Goal: Find specific fact: Find specific fact

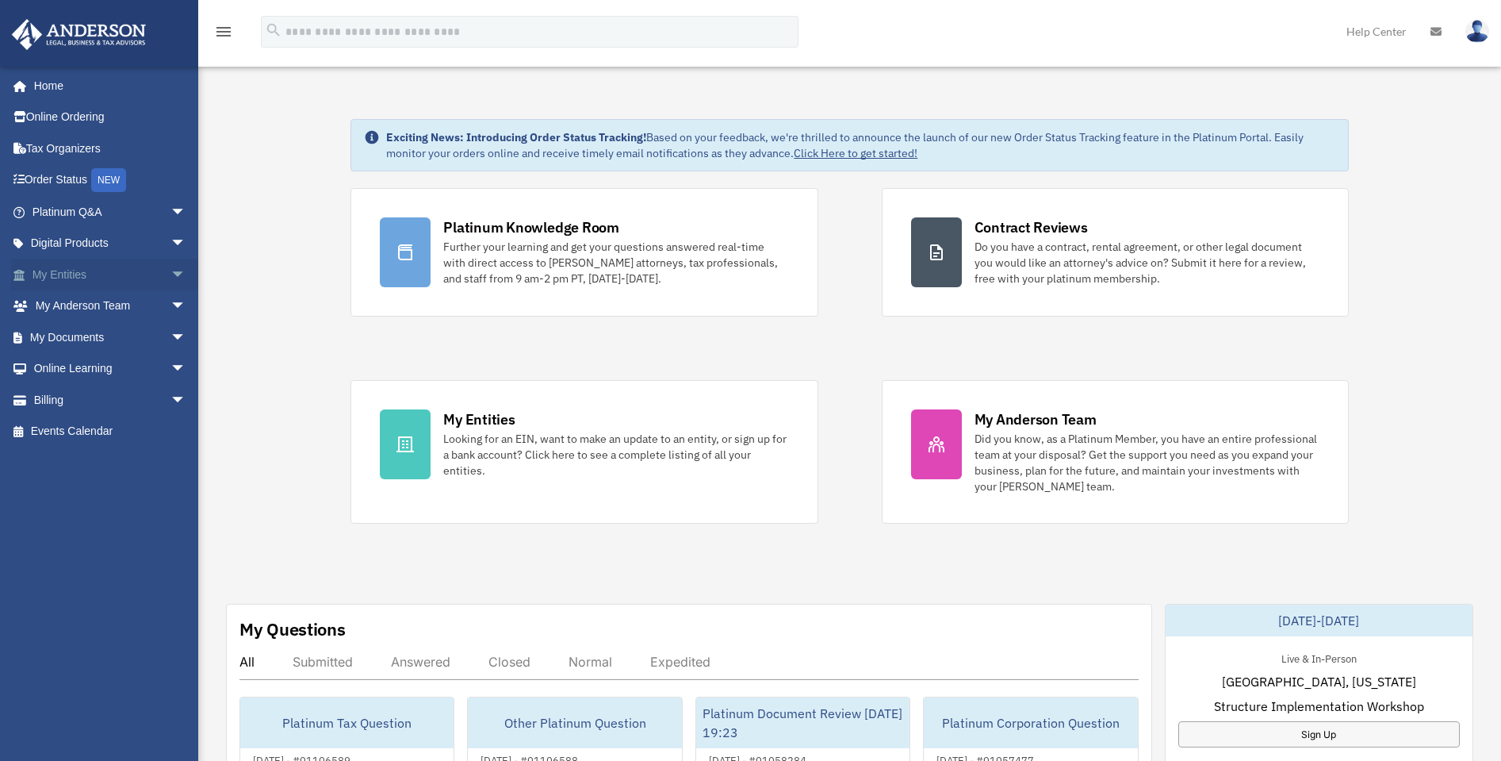
click at [69, 269] on link "My Entities arrow_drop_down" at bounding box center [110, 275] width 199 height 32
click at [171, 266] on span "arrow_drop_down" at bounding box center [187, 275] width 32 height 33
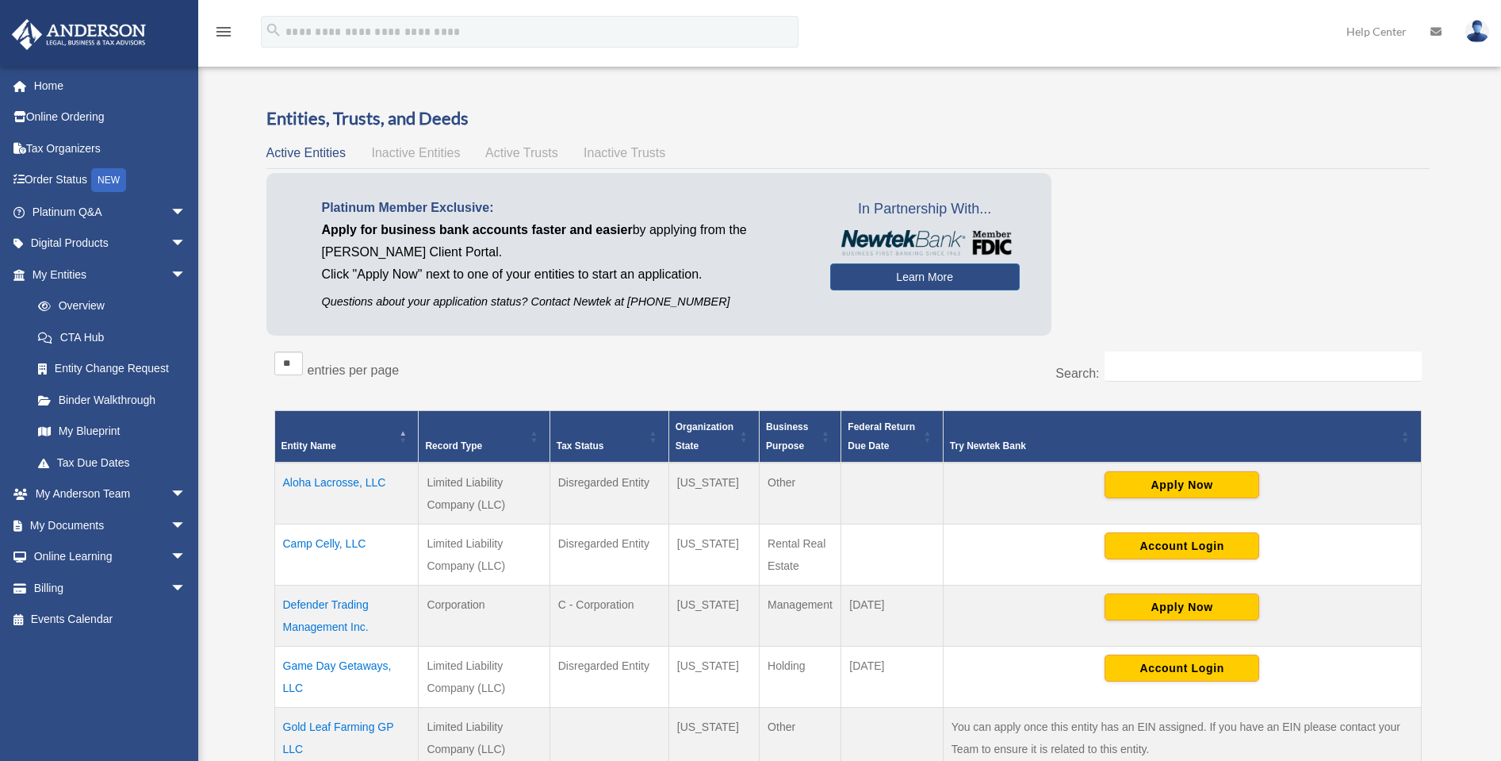
click at [333, 538] on td "Camp Celly, LLC" at bounding box center [346, 553] width 144 height 61
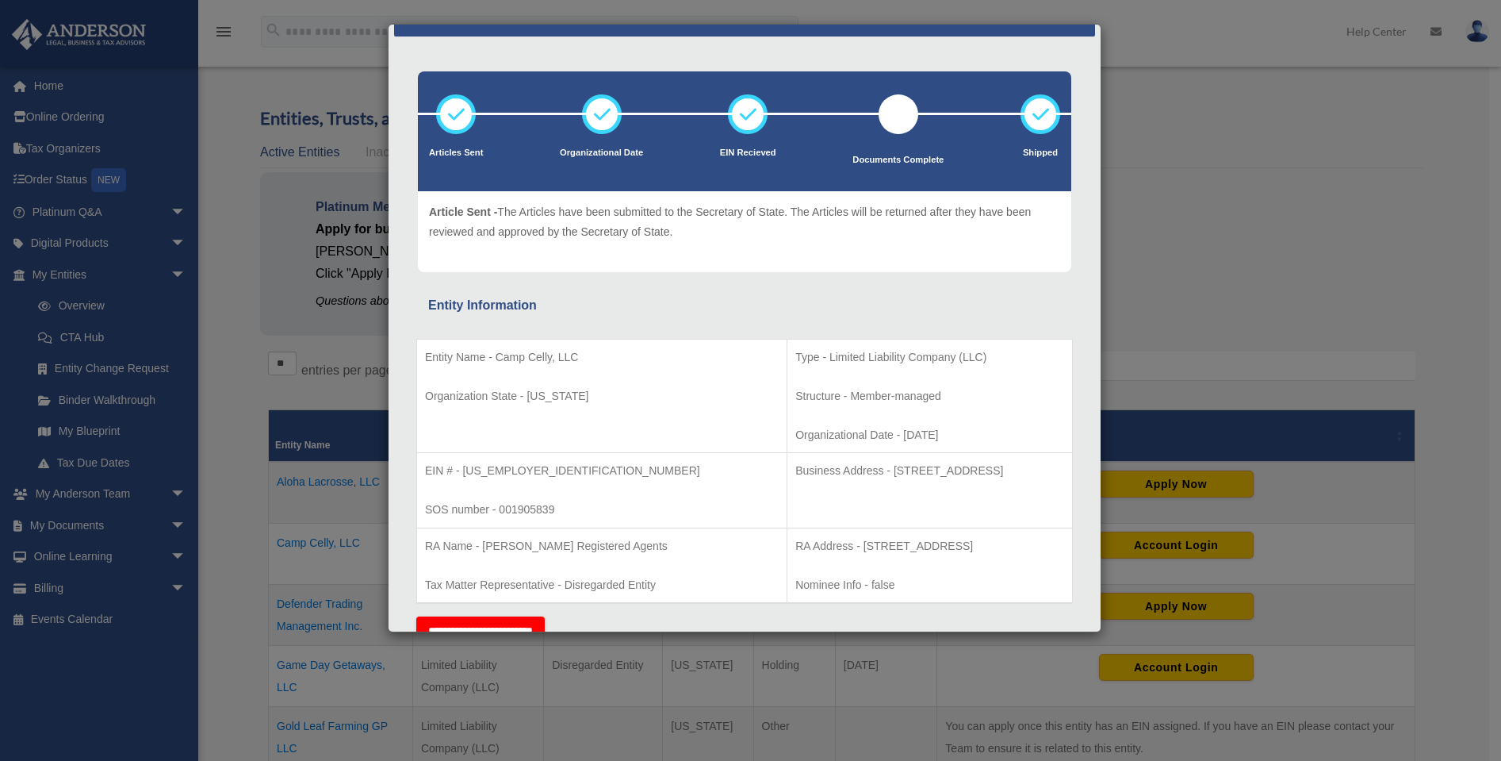
scroll to position [113, 0]
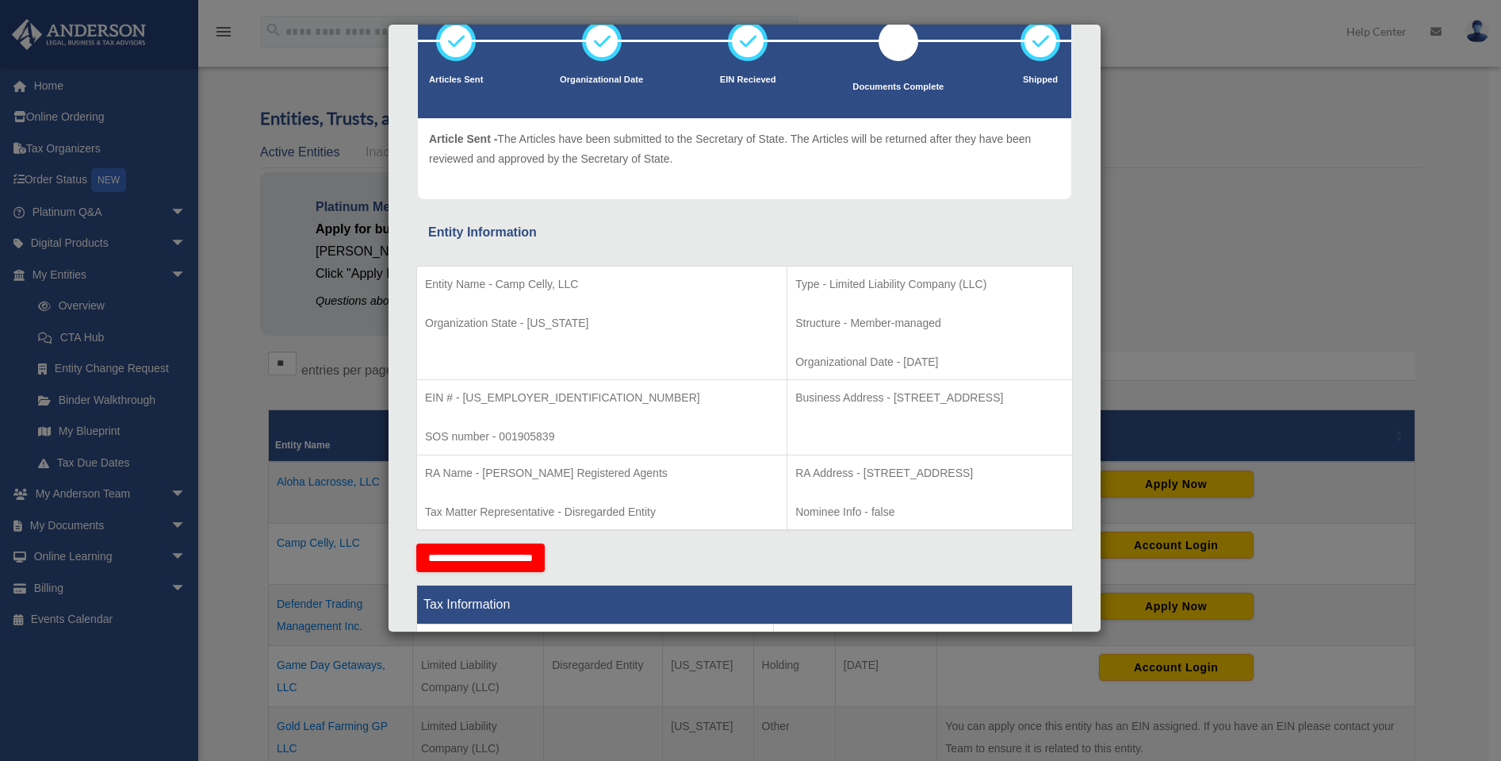
click at [529, 396] on p "EIN # - 39-3599760" at bounding box center [602, 398] width 354 height 20
drag, startPoint x: 525, startPoint y: 396, endPoint x: 466, endPoint y: 395, distance: 59.5
click at [466, 395] on p "EIN # - 39-3599760" at bounding box center [602, 398] width 354 height 20
copy p "39-3599760"
click at [551, 399] on p "EIN # - 39-3599760" at bounding box center [602, 398] width 354 height 20
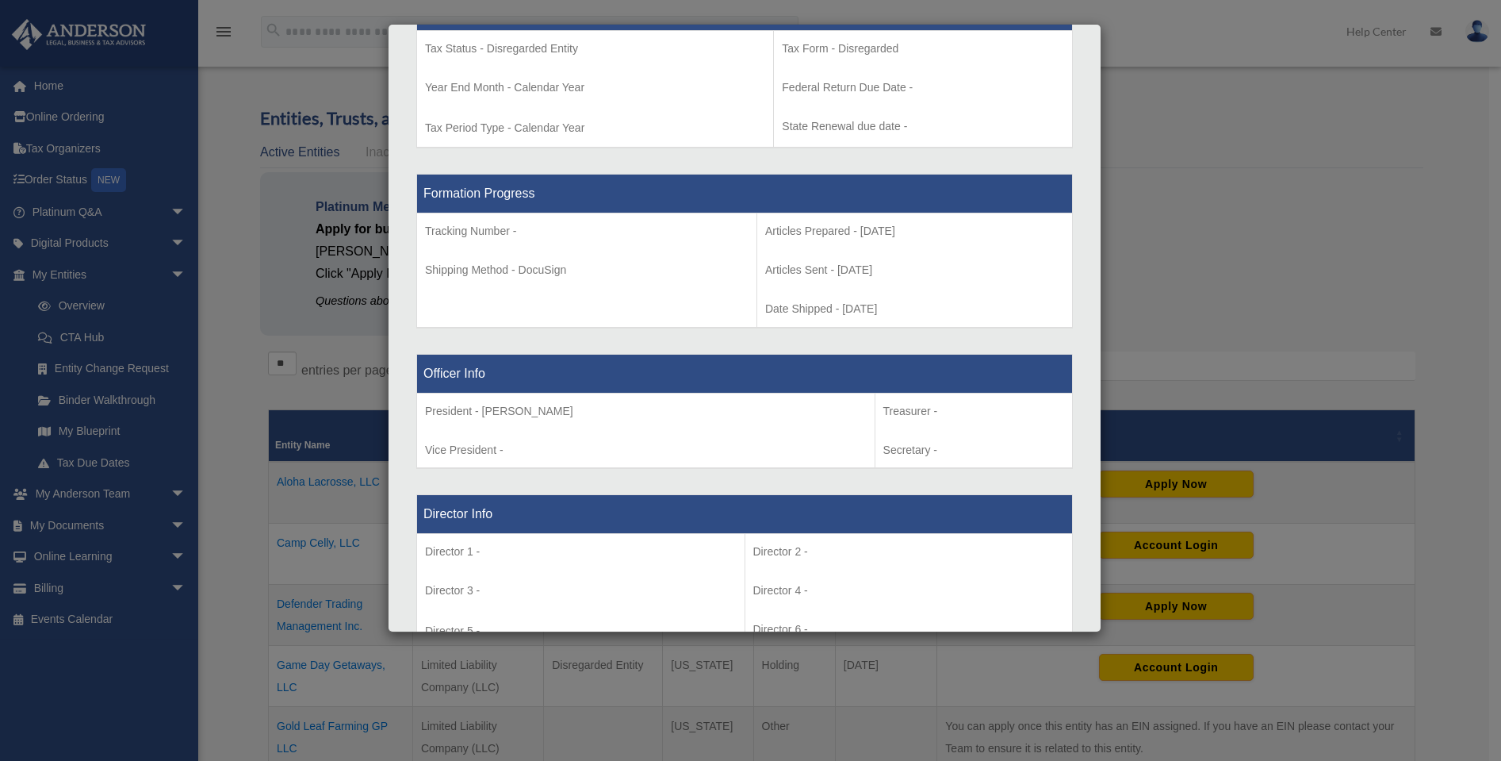
scroll to position [0, 0]
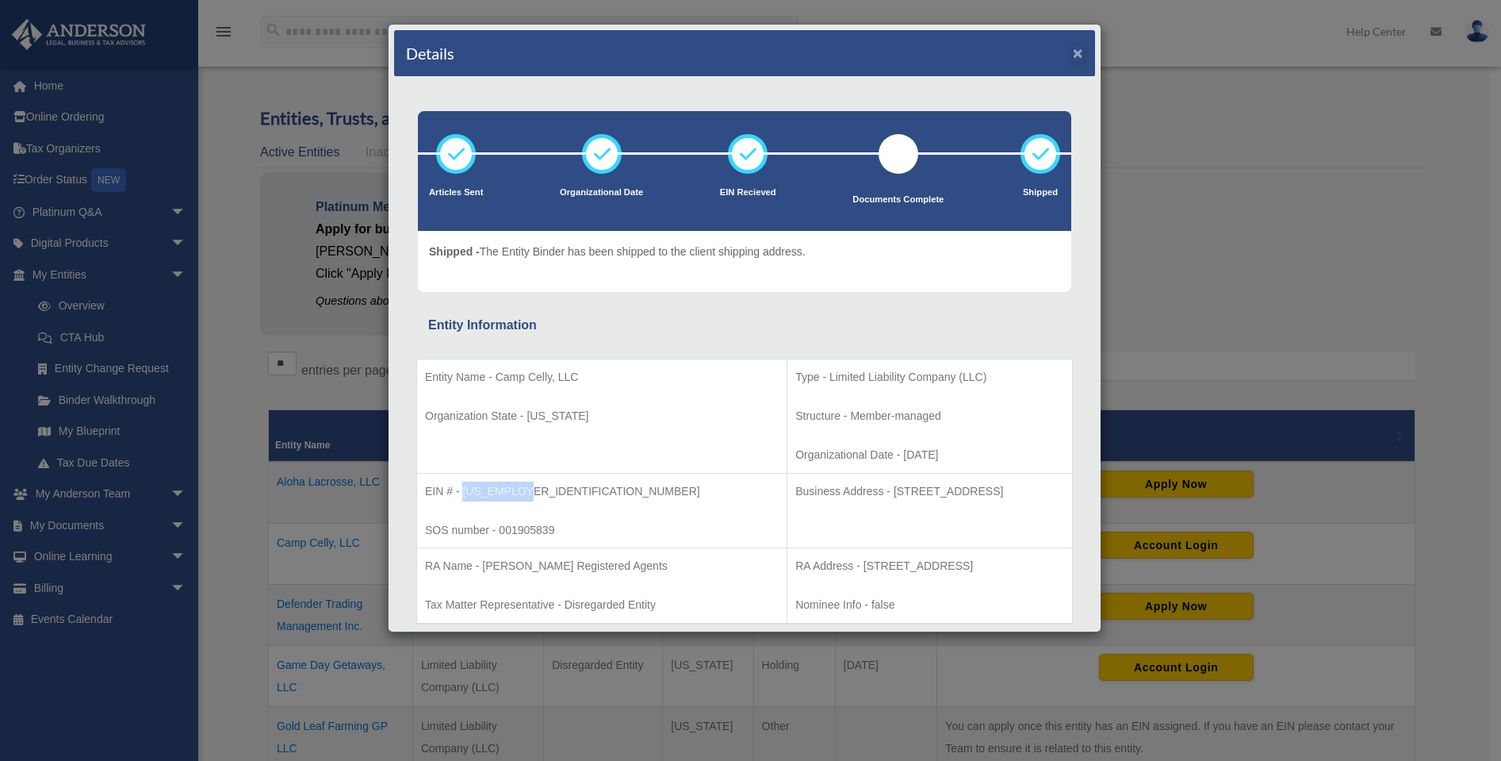
click at [1073, 56] on button "×" at bounding box center [1078, 52] width 10 height 17
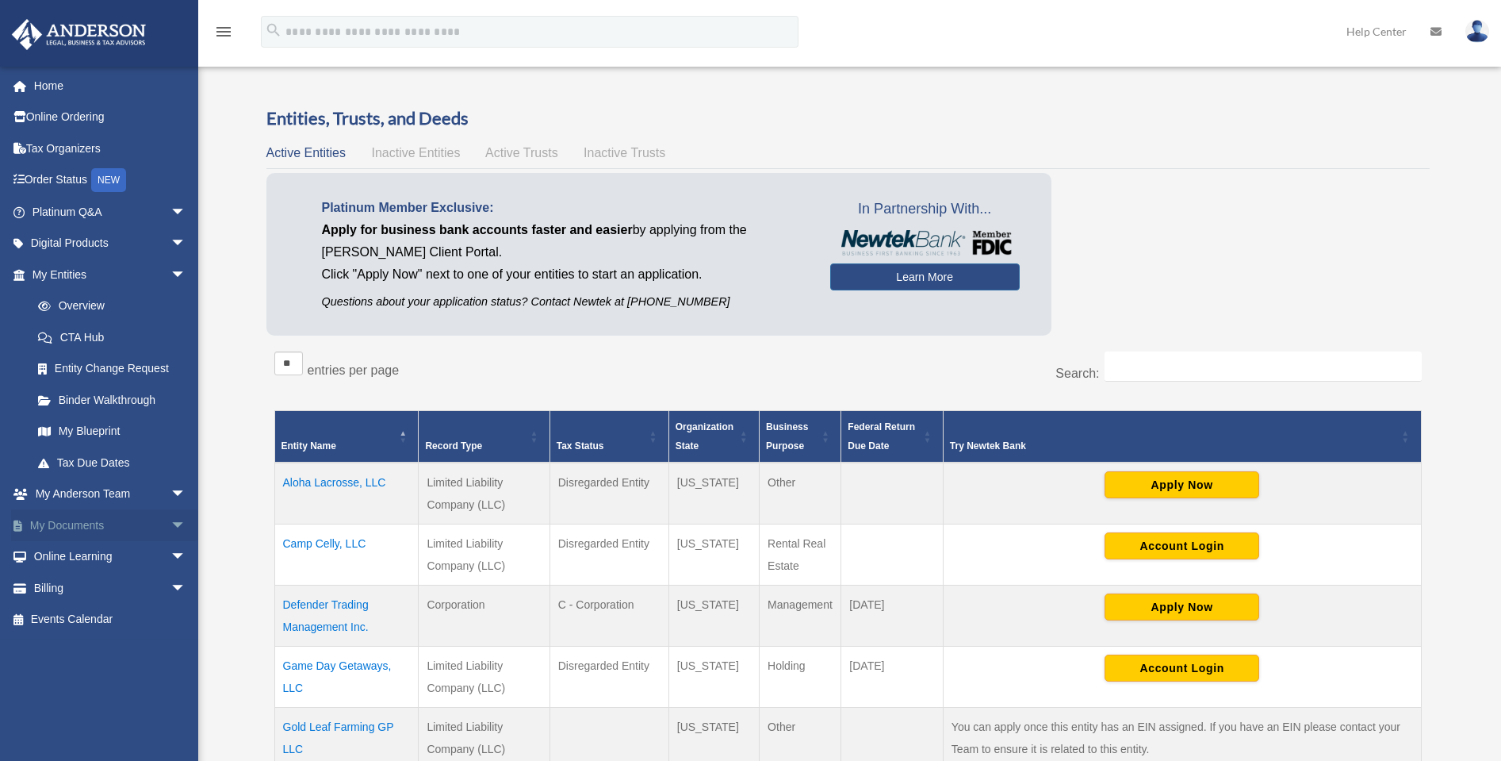
click at [171, 518] on span "arrow_drop_down" at bounding box center [187, 525] width 32 height 33
click at [75, 553] on link "Box" at bounding box center [116, 557] width 188 height 32
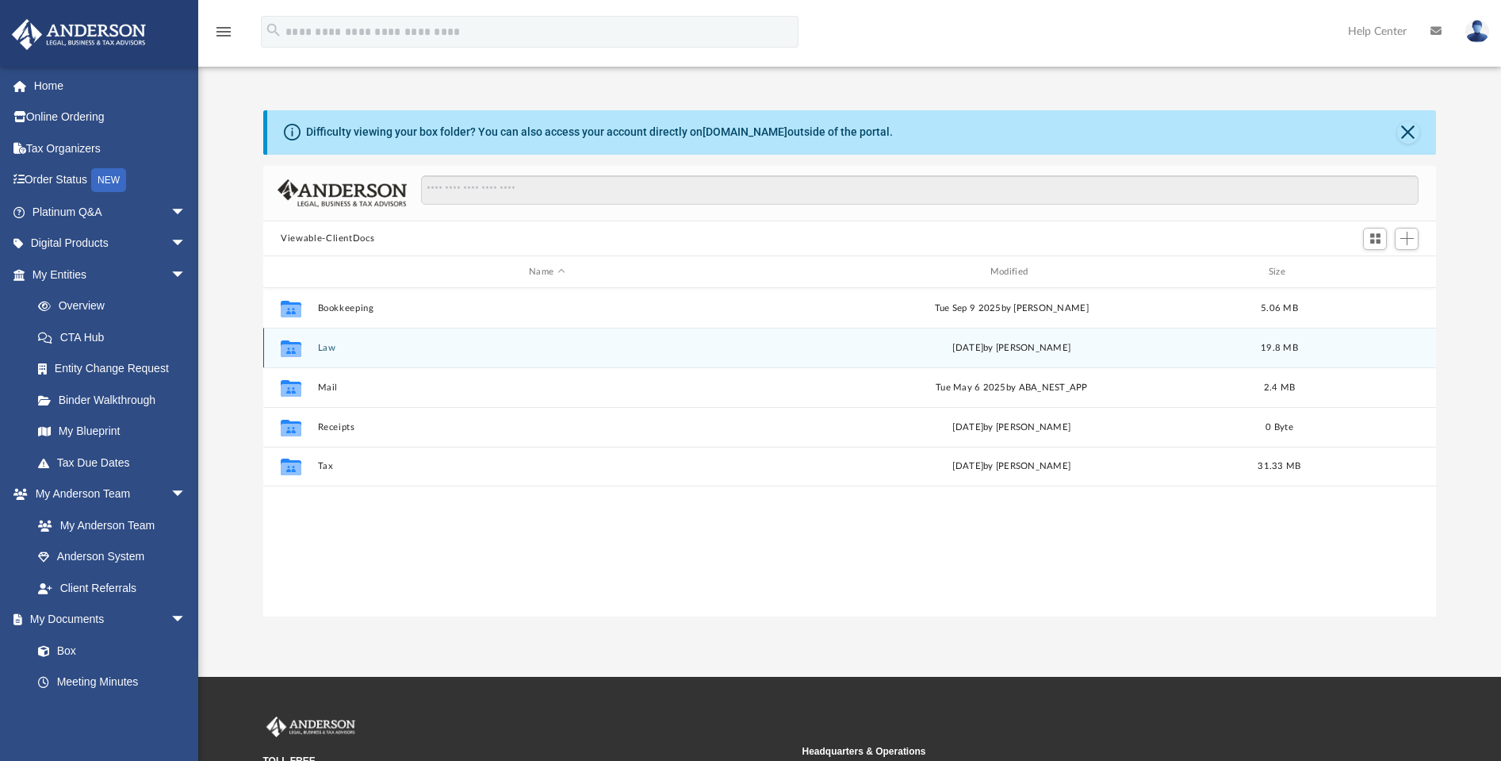
scroll to position [349, 1160]
click at [328, 347] on button "Law" at bounding box center [547, 348] width 458 height 10
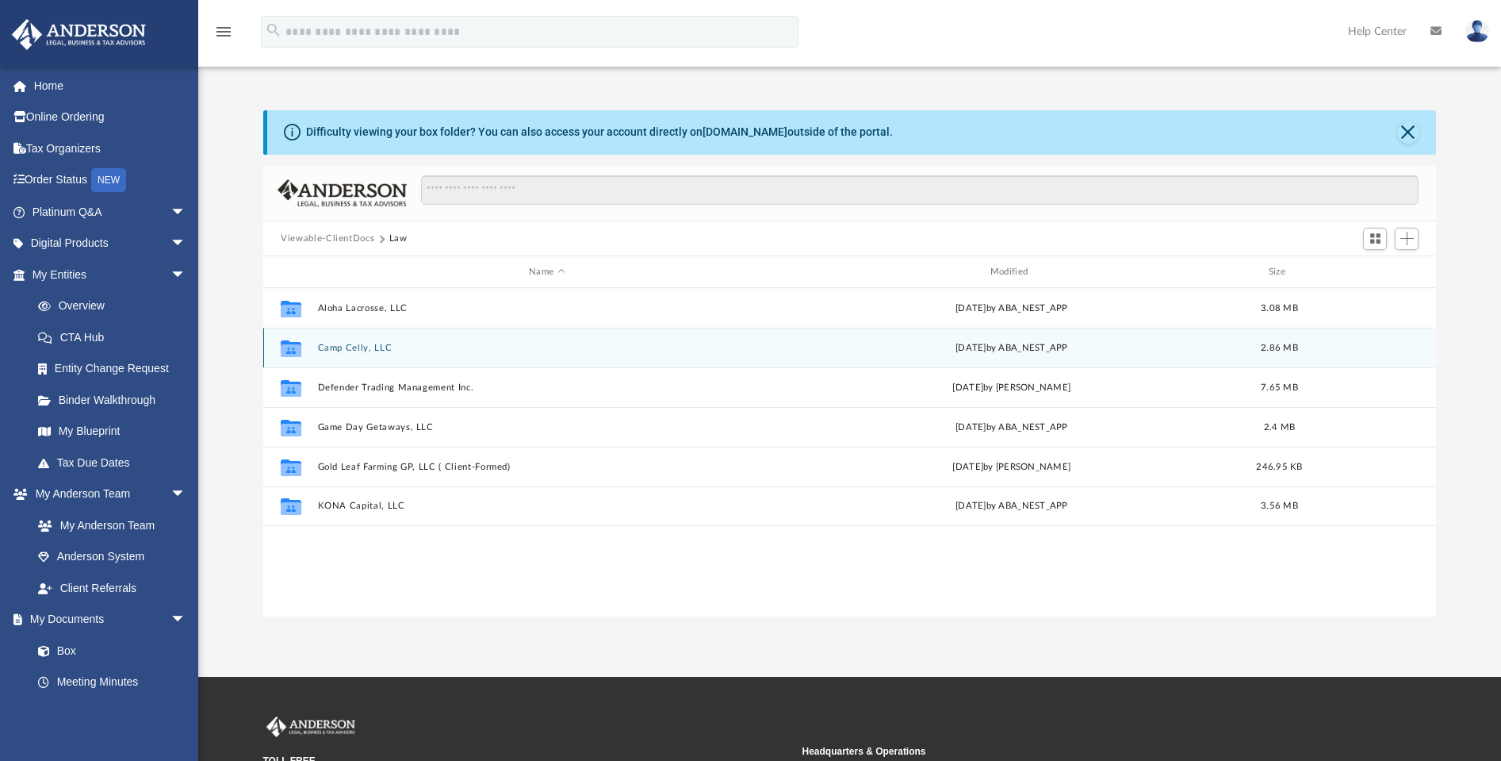
click at [338, 348] on button "Camp Celly, LLC" at bounding box center [547, 348] width 458 height 10
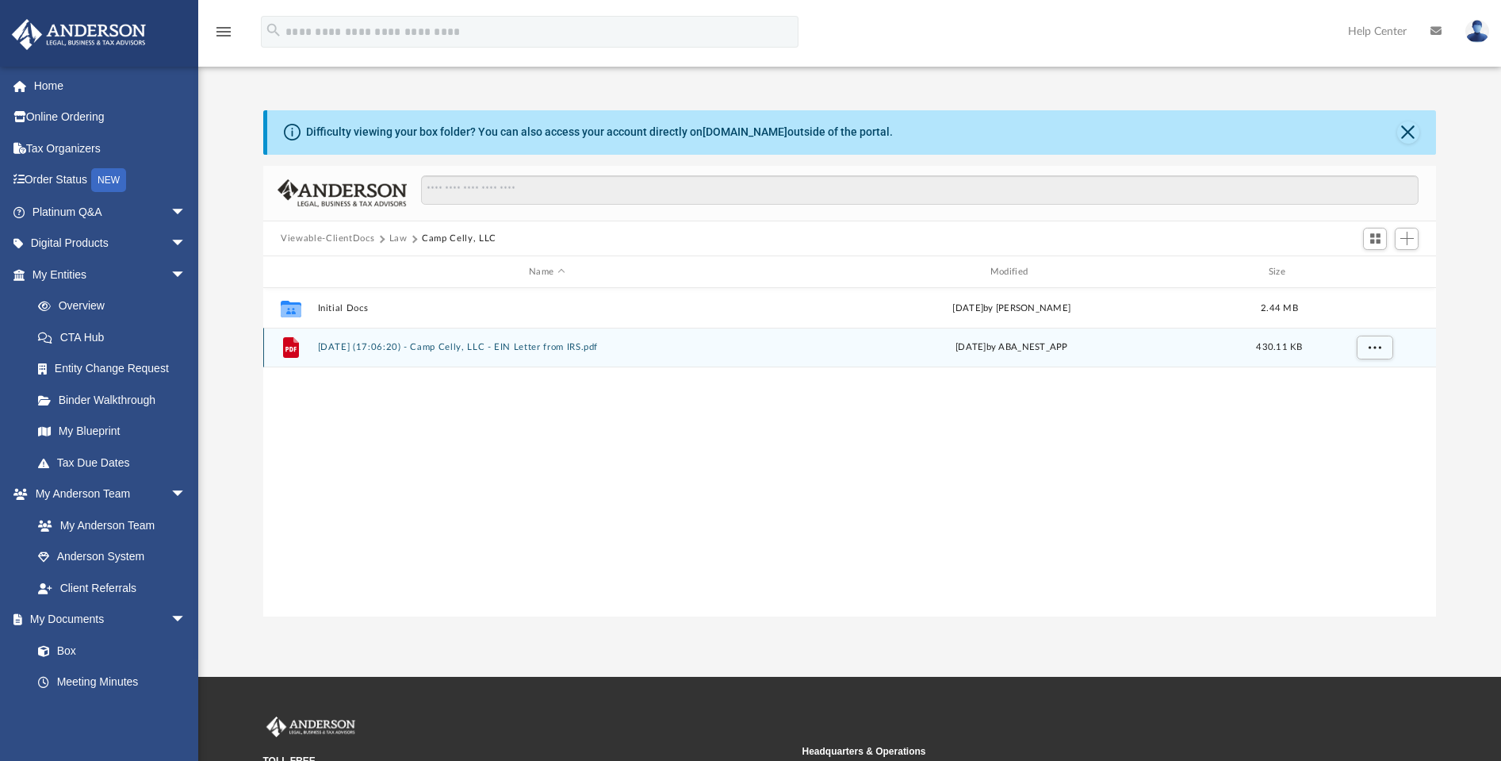
click at [481, 348] on button "2025.08.20 (17:06:20) - Camp Celly, LLC - EIN Letter from IRS.pdf" at bounding box center [547, 348] width 458 height 10
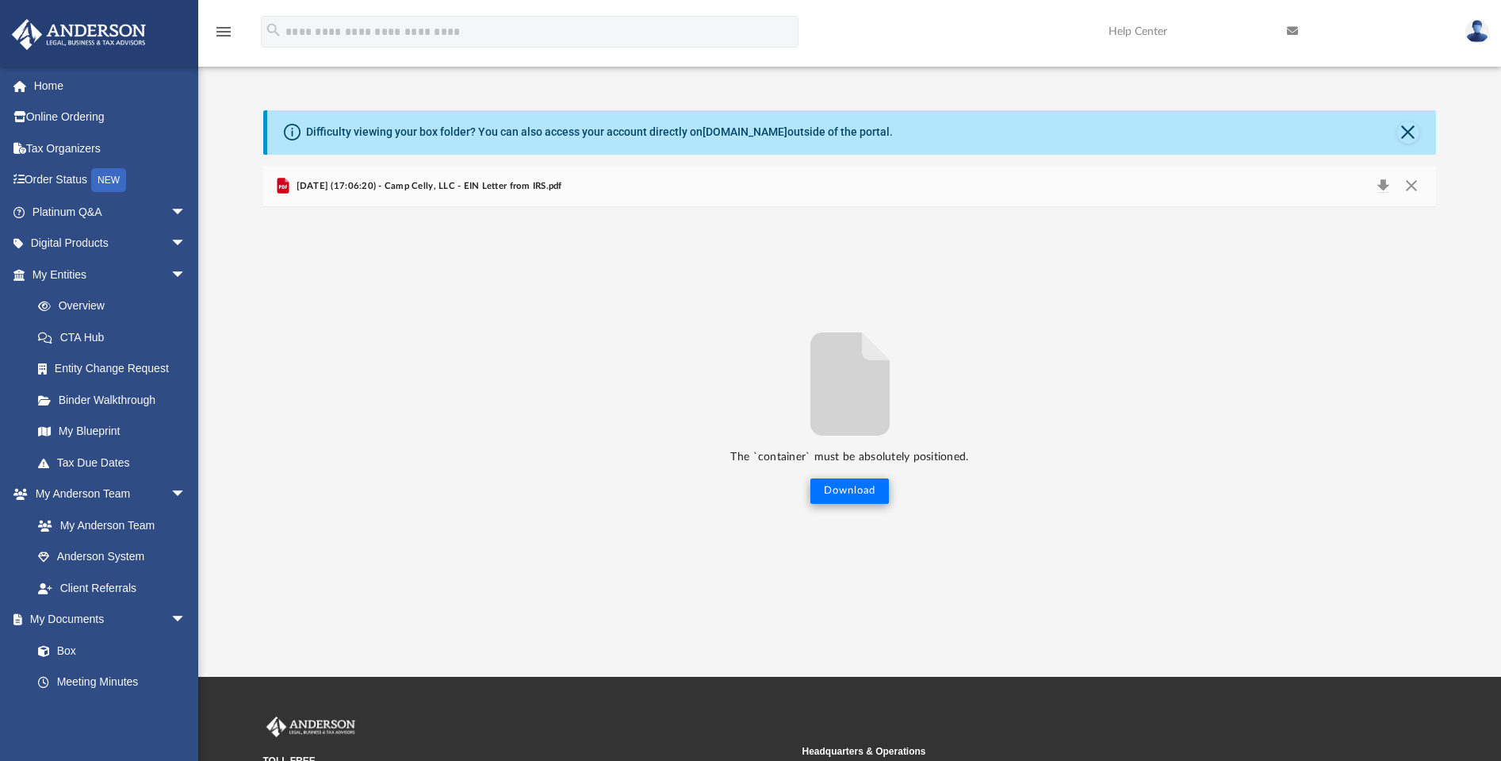
click at [842, 493] on button "Download" at bounding box center [850, 490] width 79 height 25
click at [1419, 132] on button "Close" at bounding box center [1408, 132] width 22 height 22
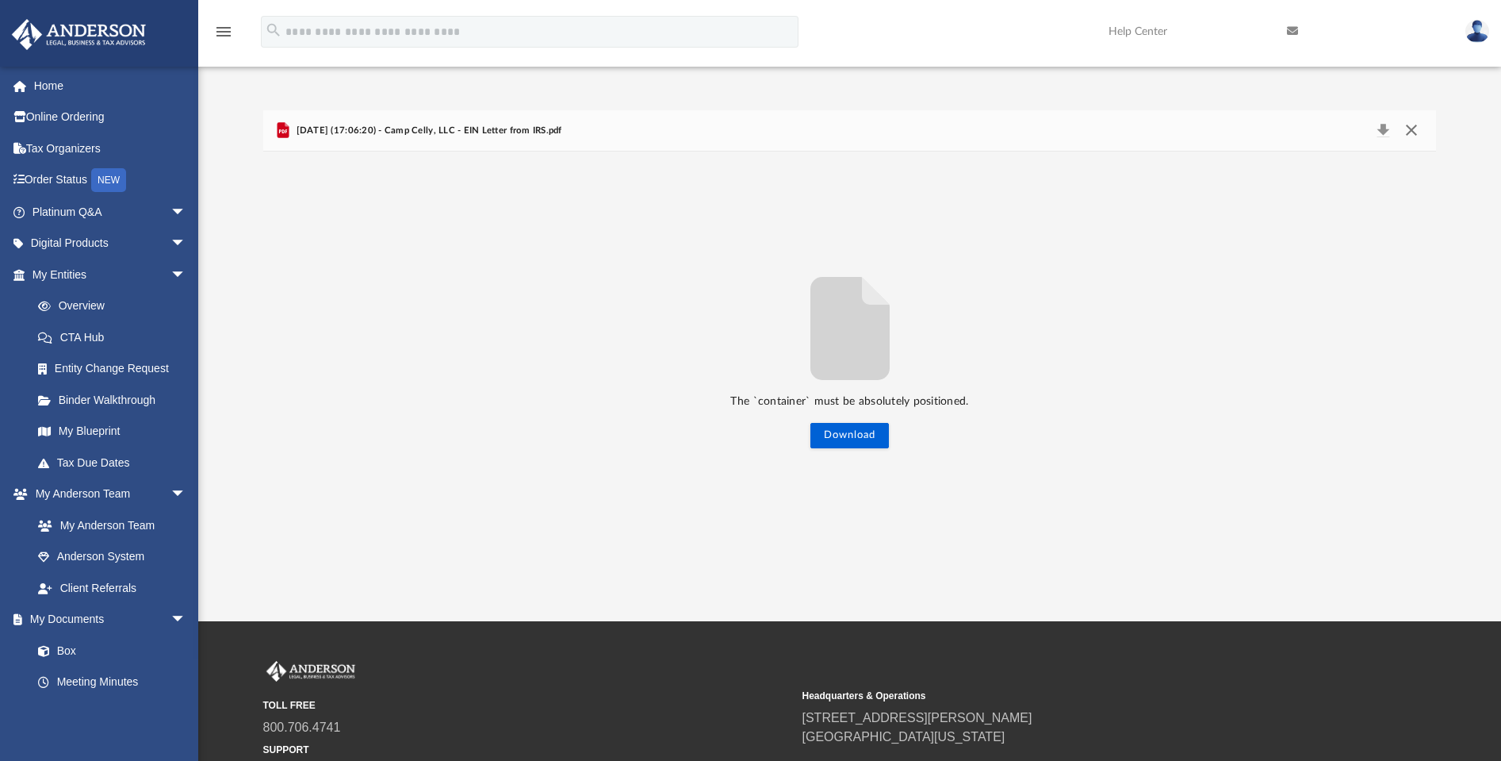
click at [1415, 134] on button "Close" at bounding box center [1411, 131] width 29 height 22
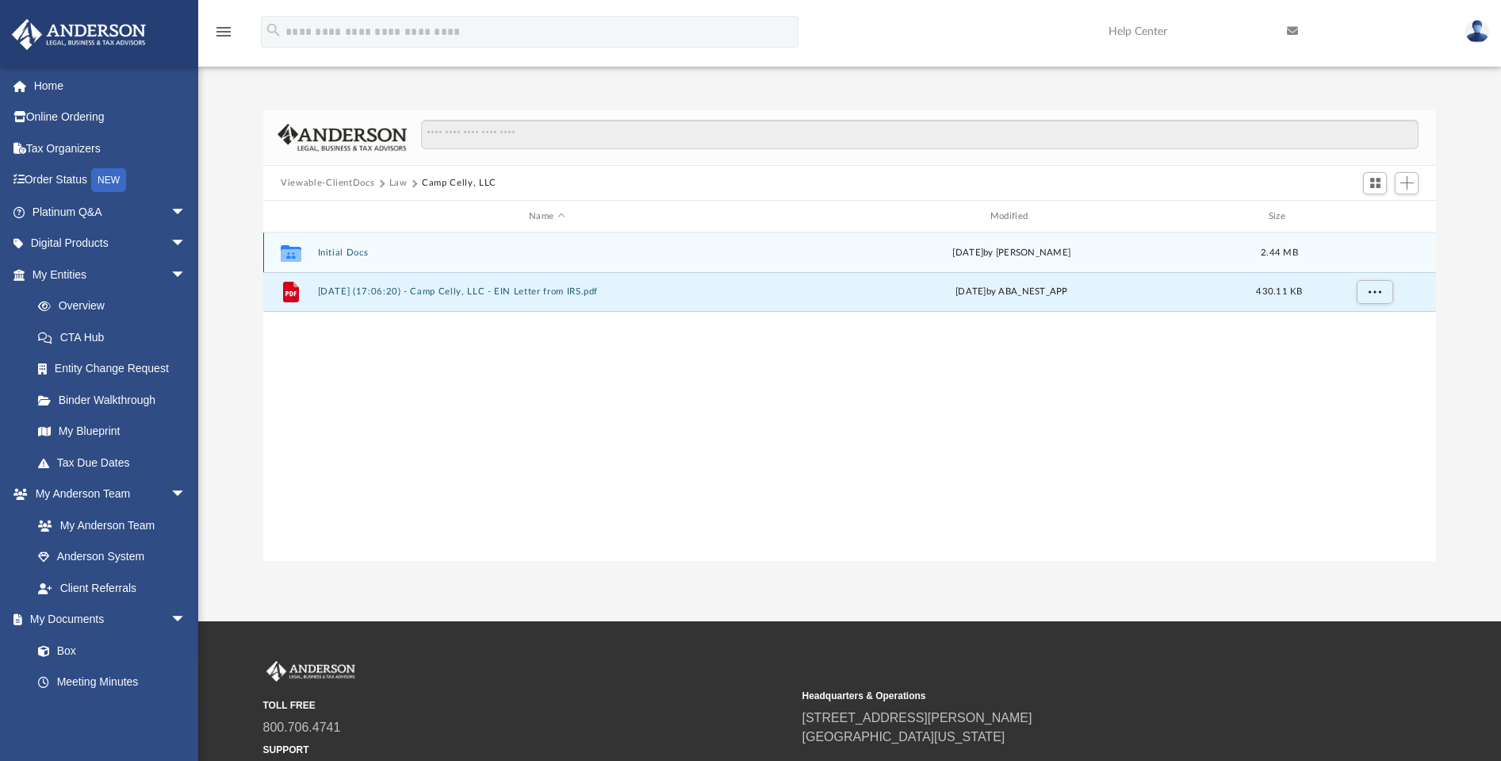
click at [338, 254] on button "Initial Docs" at bounding box center [547, 252] width 458 height 10
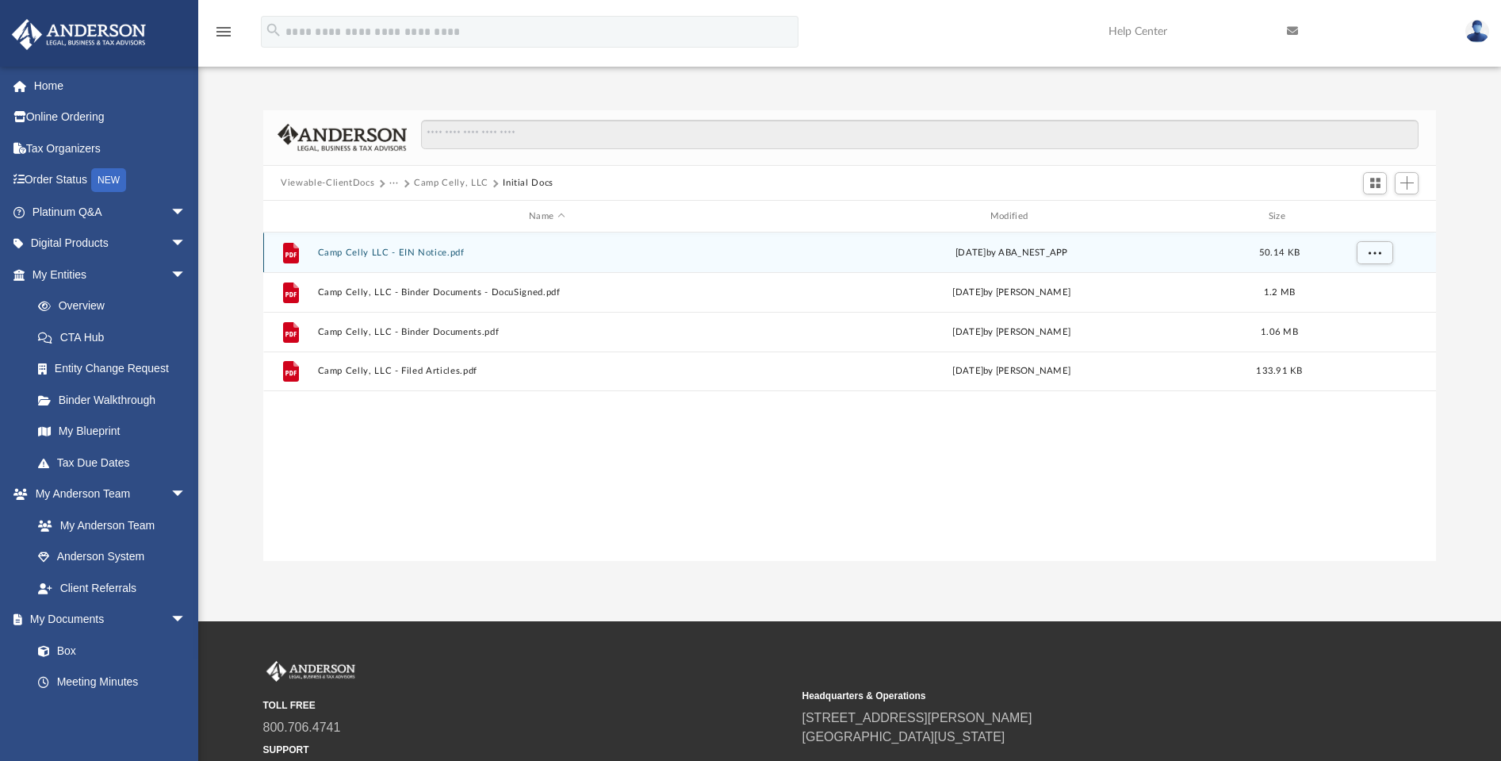
click at [358, 249] on button "Camp Celly LLC - EIN Notice.pdf" at bounding box center [547, 252] width 458 height 10
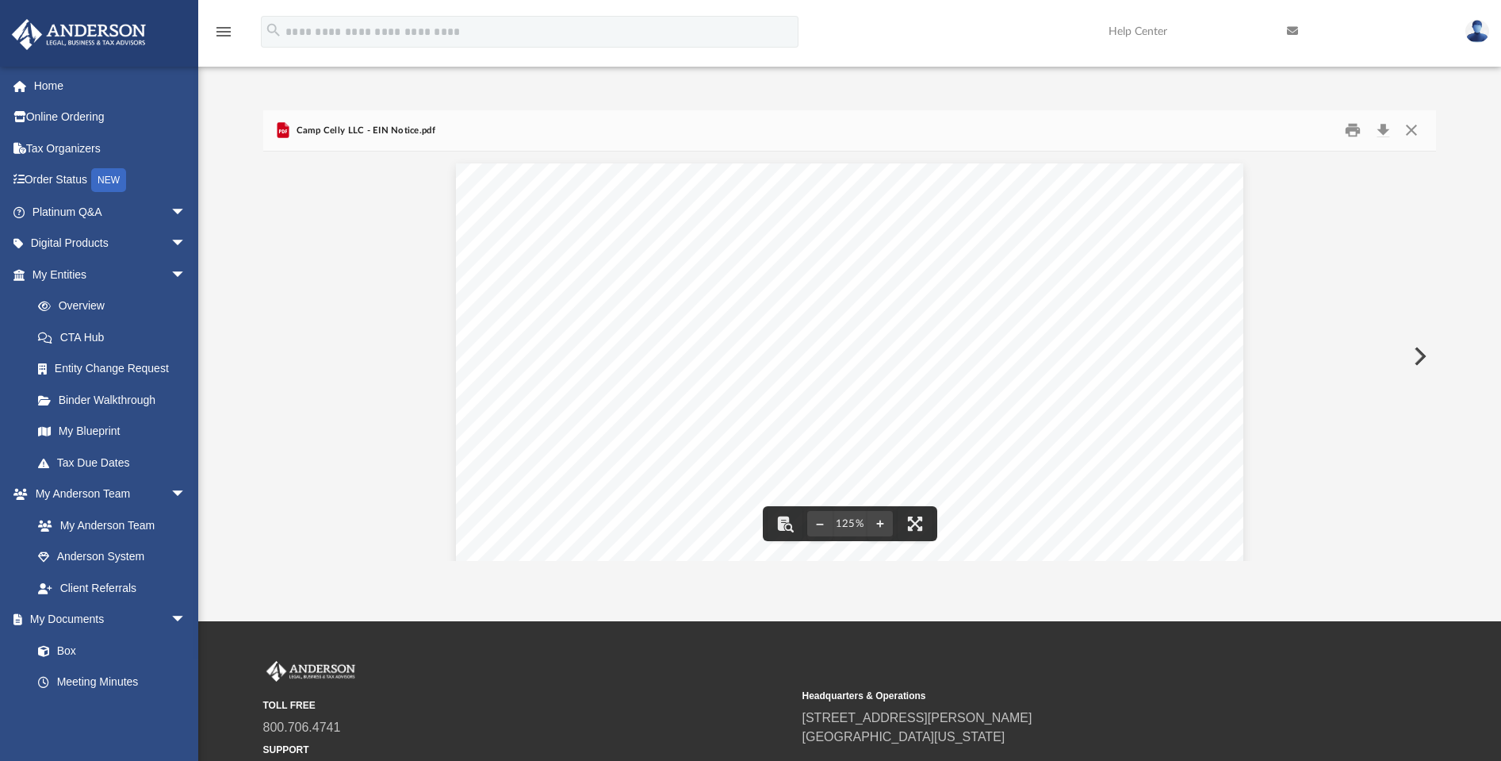
scroll to position [8, 0]
click at [1418, 125] on button "Close" at bounding box center [1411, 130] width 29 height 25
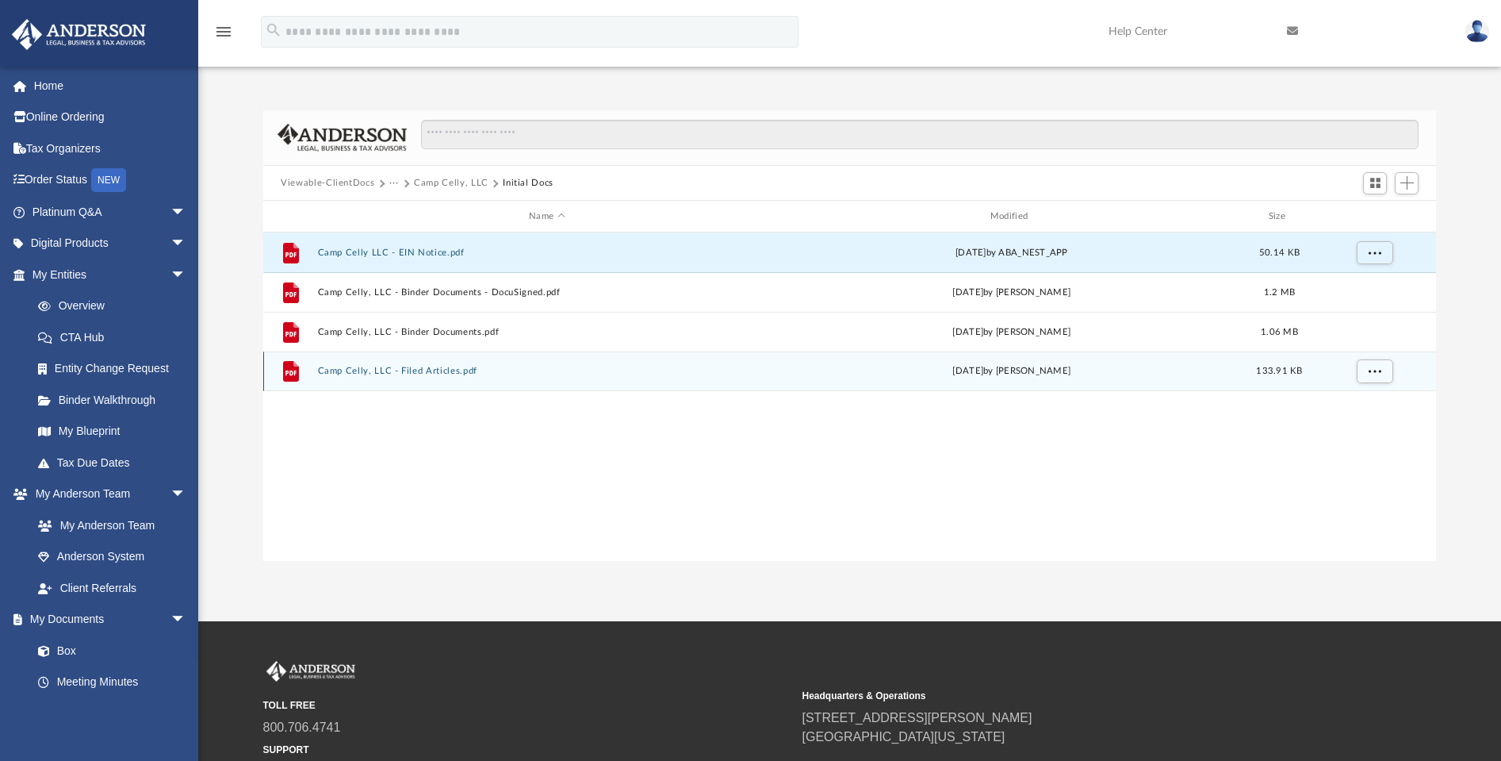
click at [429, 370] on button "Camp Celly, LLC - Filed Articles.pdf" at bounding box center [547, 371] width 458 height 10
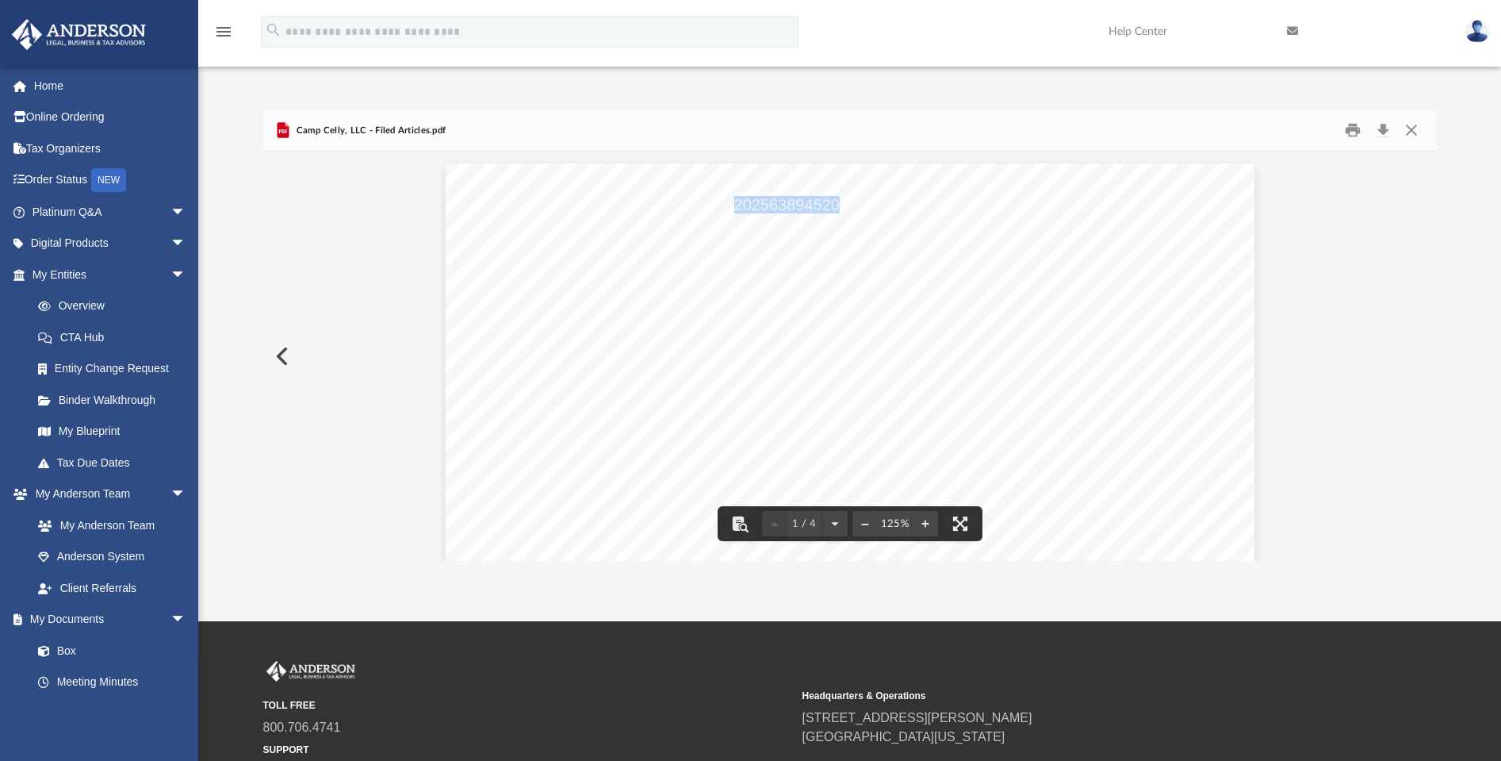
drag, startPoint x: 833, startPoint y: 203, endPoint x: 732, endPoint y: 208, distance: 100.8
click at [732, 208] on span "Filing Number: 202563894520" at bounding box center [733, 205] width 213 height 16
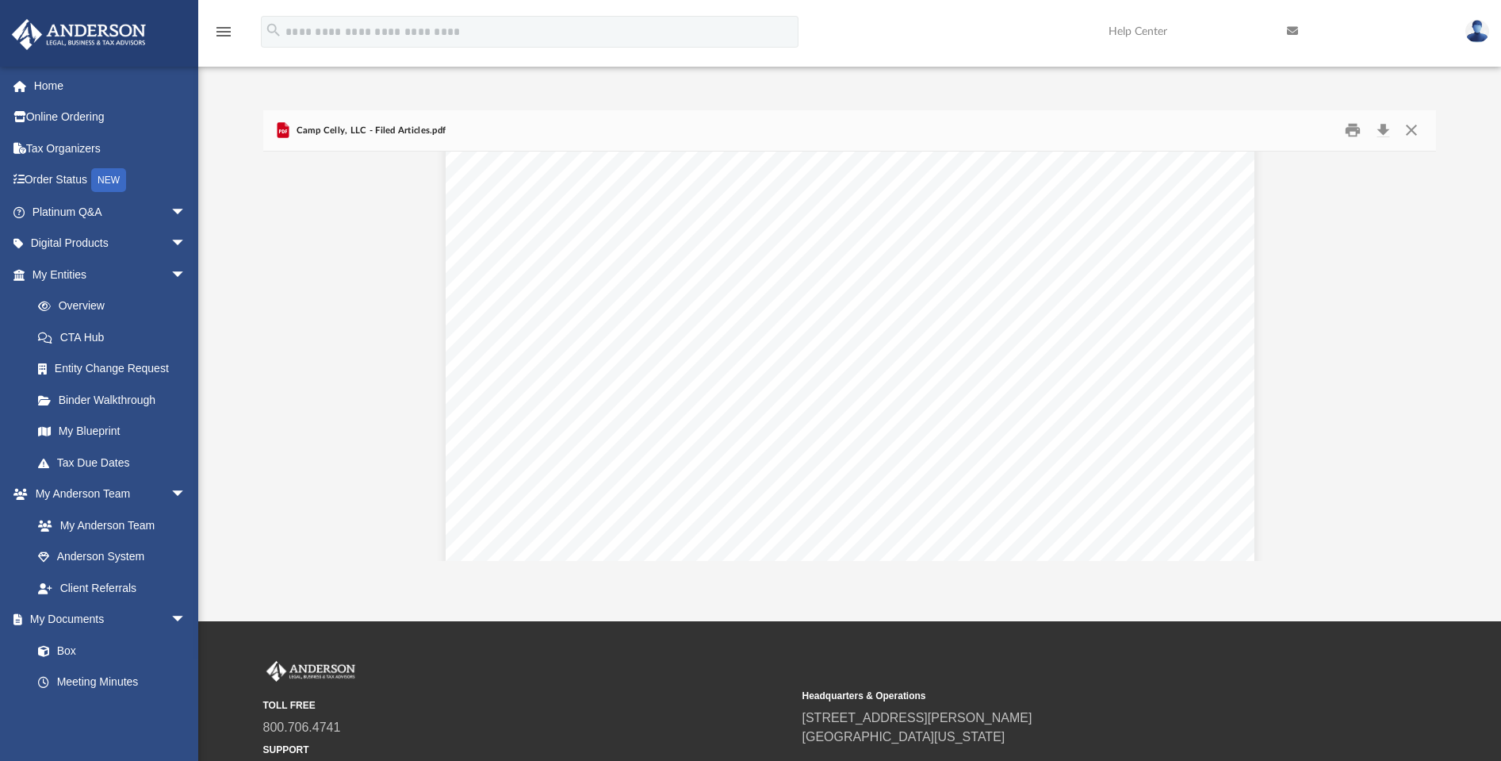
scroll to position [0, 0]
click at [1412, 130] on button "Close" at bounding box center [1411, 130] width 29 height 25
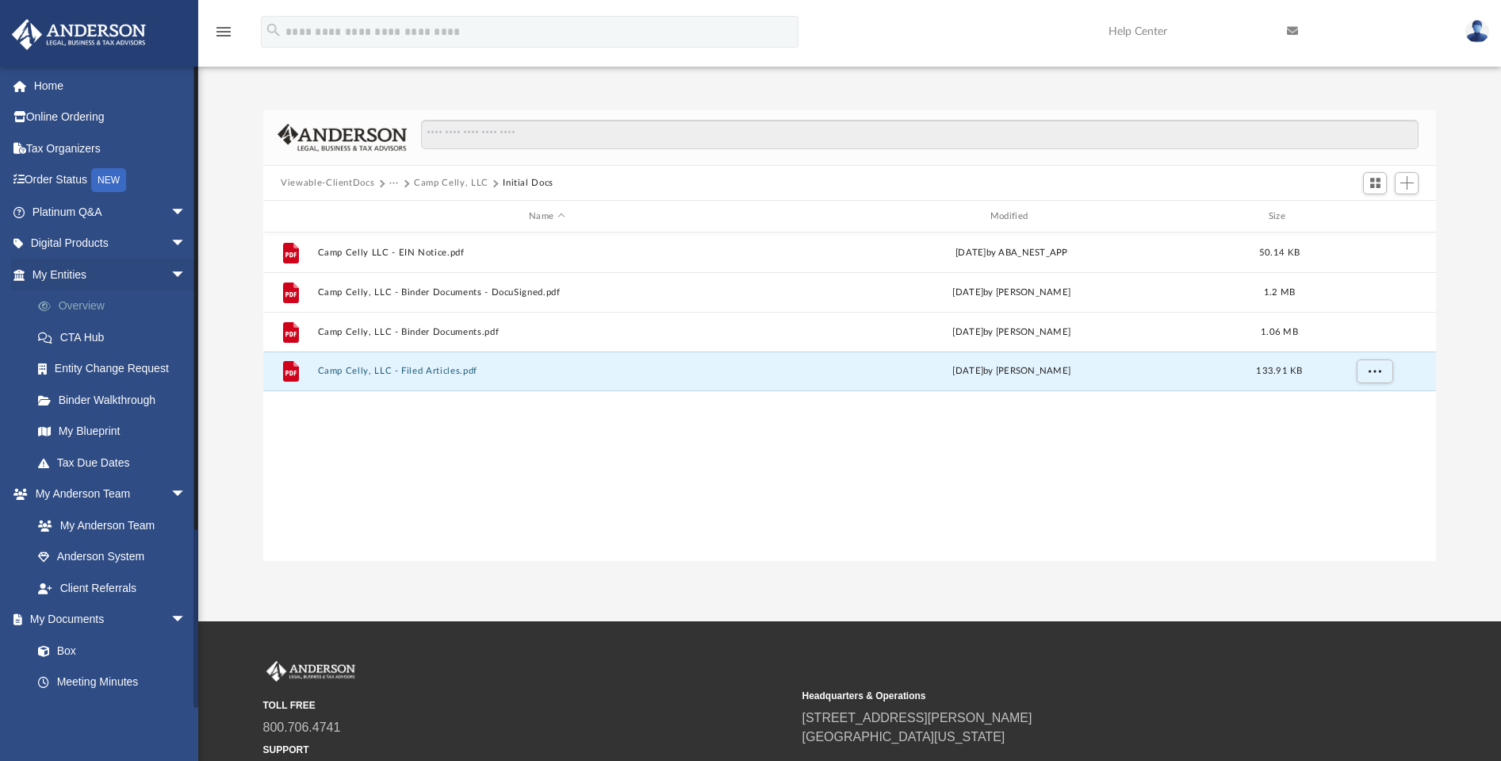
click at [82, 309] on link "Overview" at bounding box center [116, 306] width 188 height 32
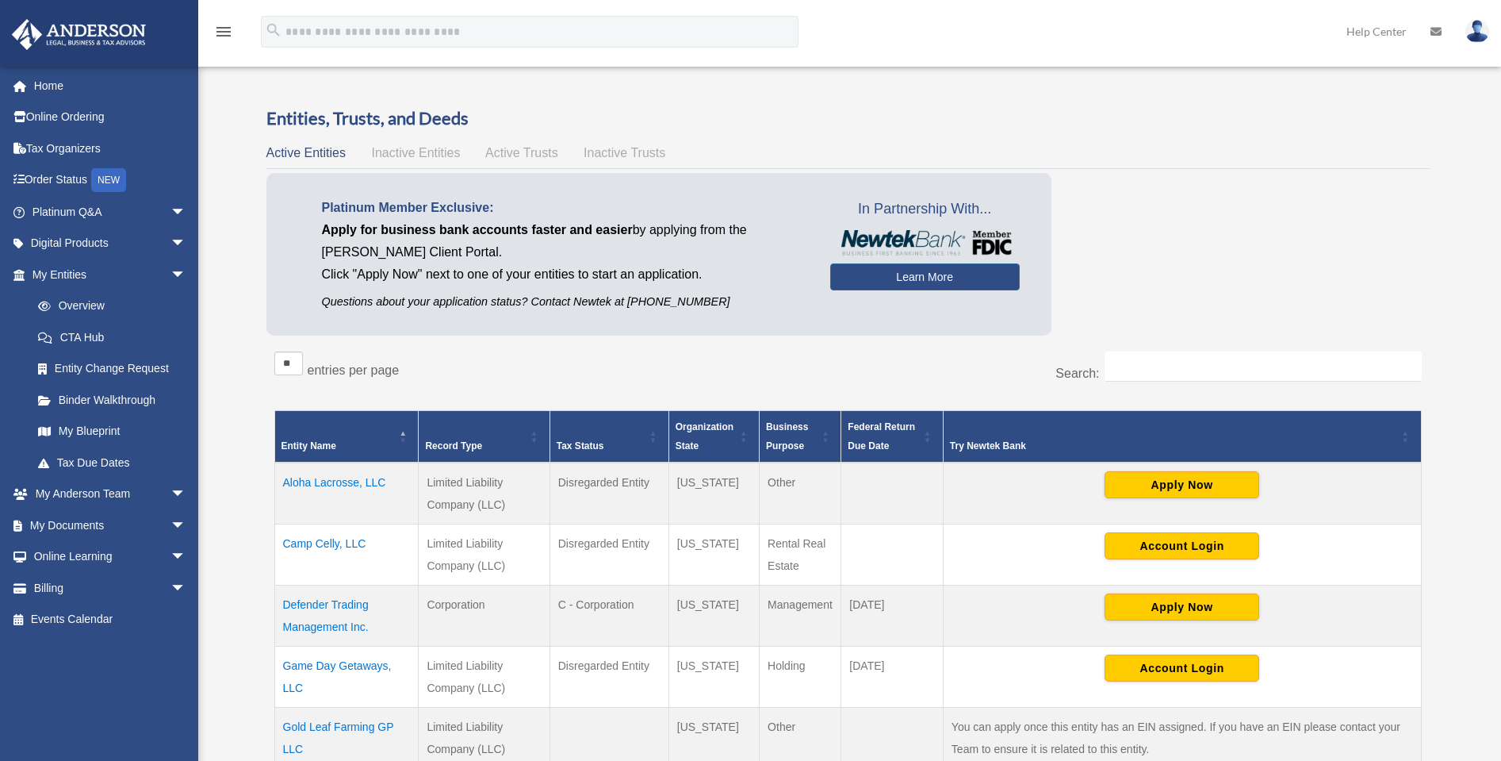
click at [305, 542] on td "Camp Celly, LLC" at bounding box center [346, 553] width 144 height 61
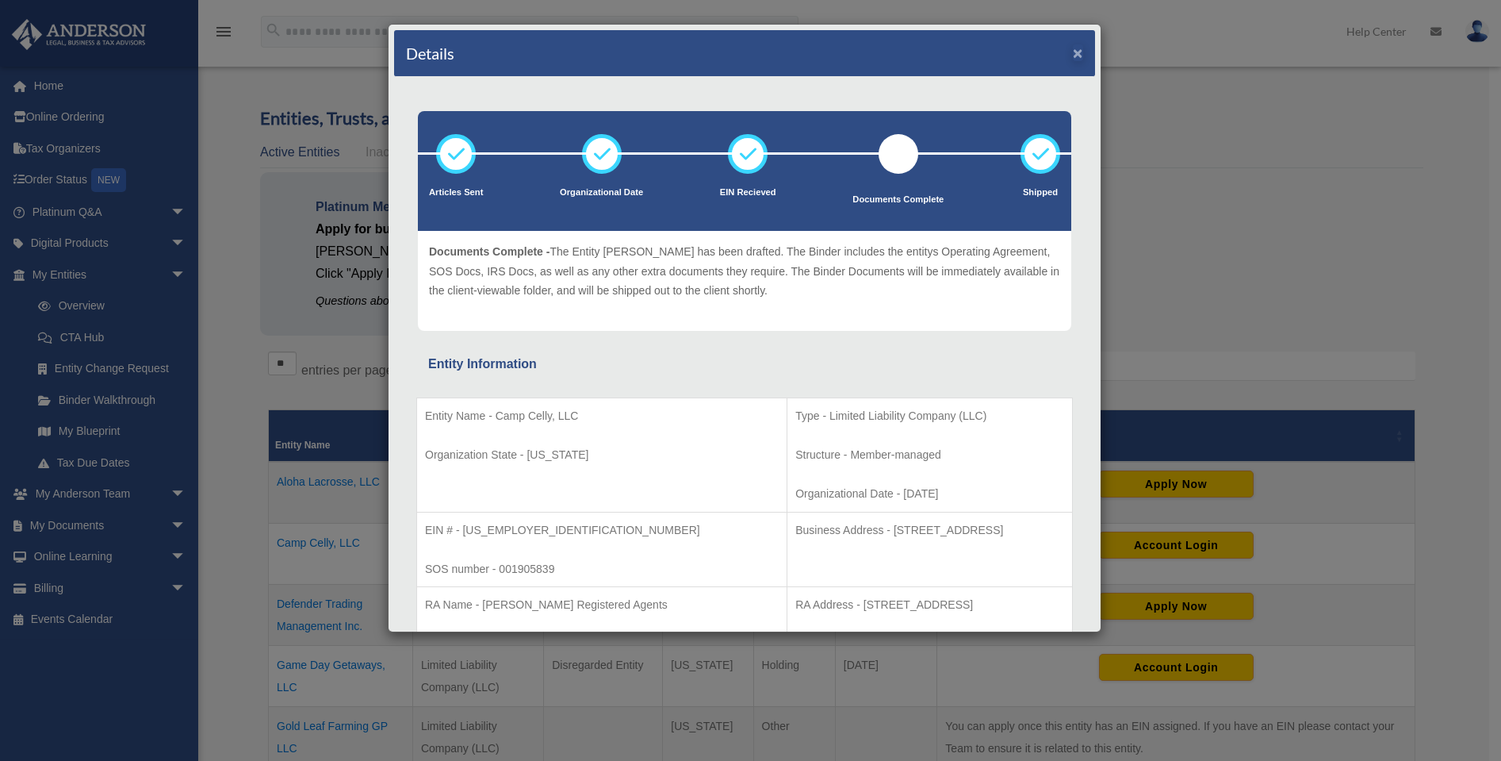
click at [1073, 60] on button "×" at bounding box center [1078, 52] width 10 height 17
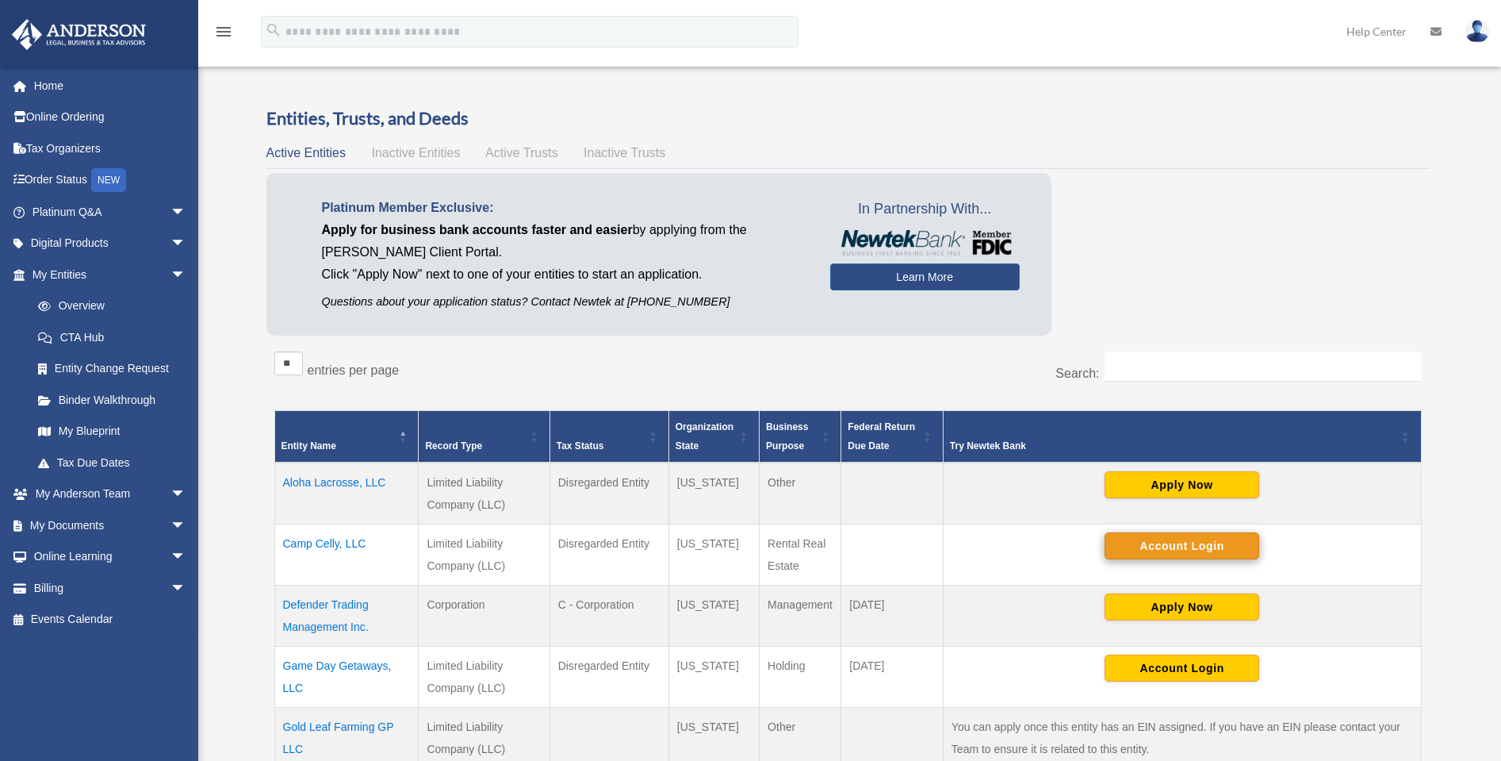
click at [1171, 542] on button "Account Login" at bounding box center [1182, 545] width 155 height 27
click at [1169, 528] on td "Account Login" at bounding box center [1182, 553] width 478 height 61
click at [1169, 537] on button "Account Login" at bounding box center [1182, 545] width 155 height 27
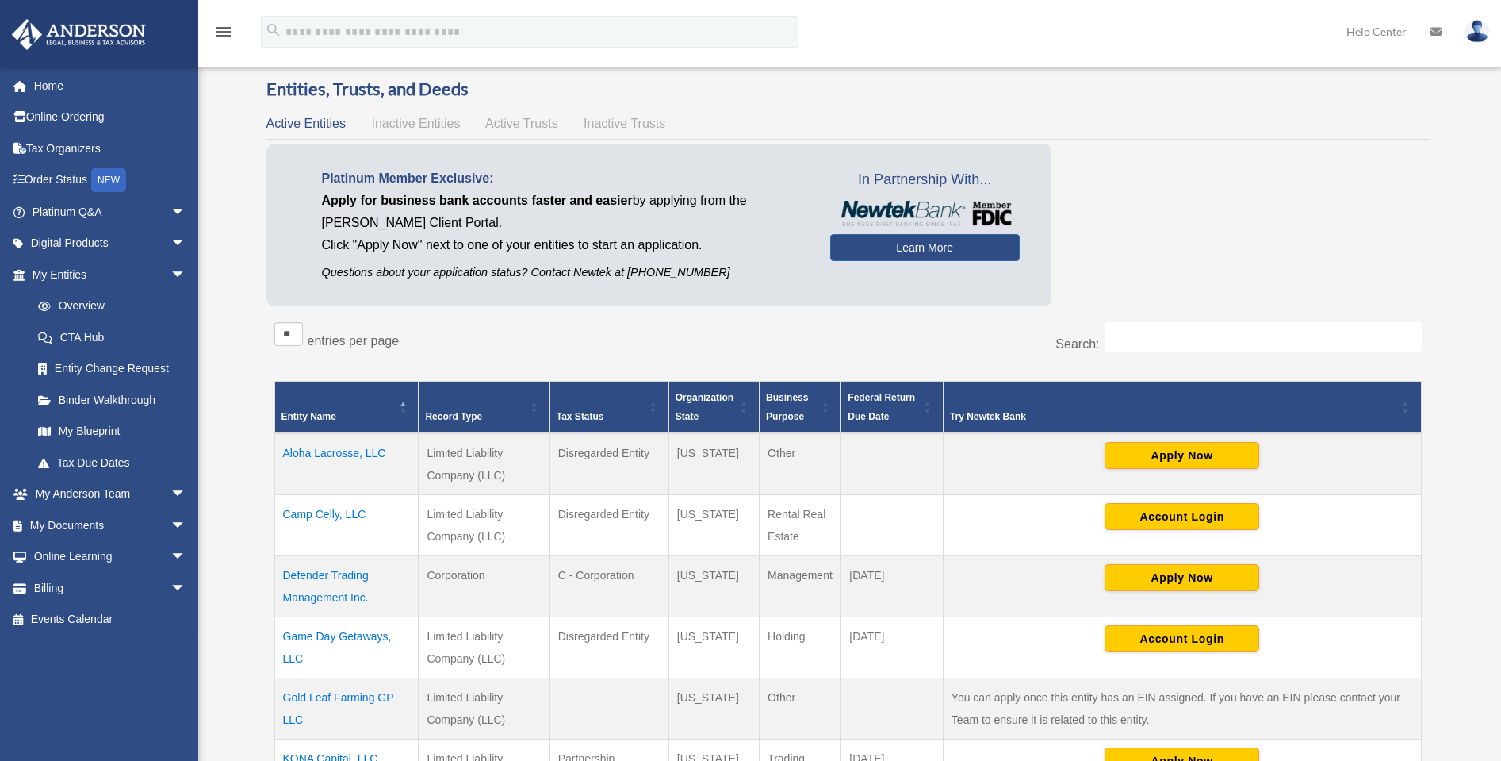
scroll to position [82, 0]
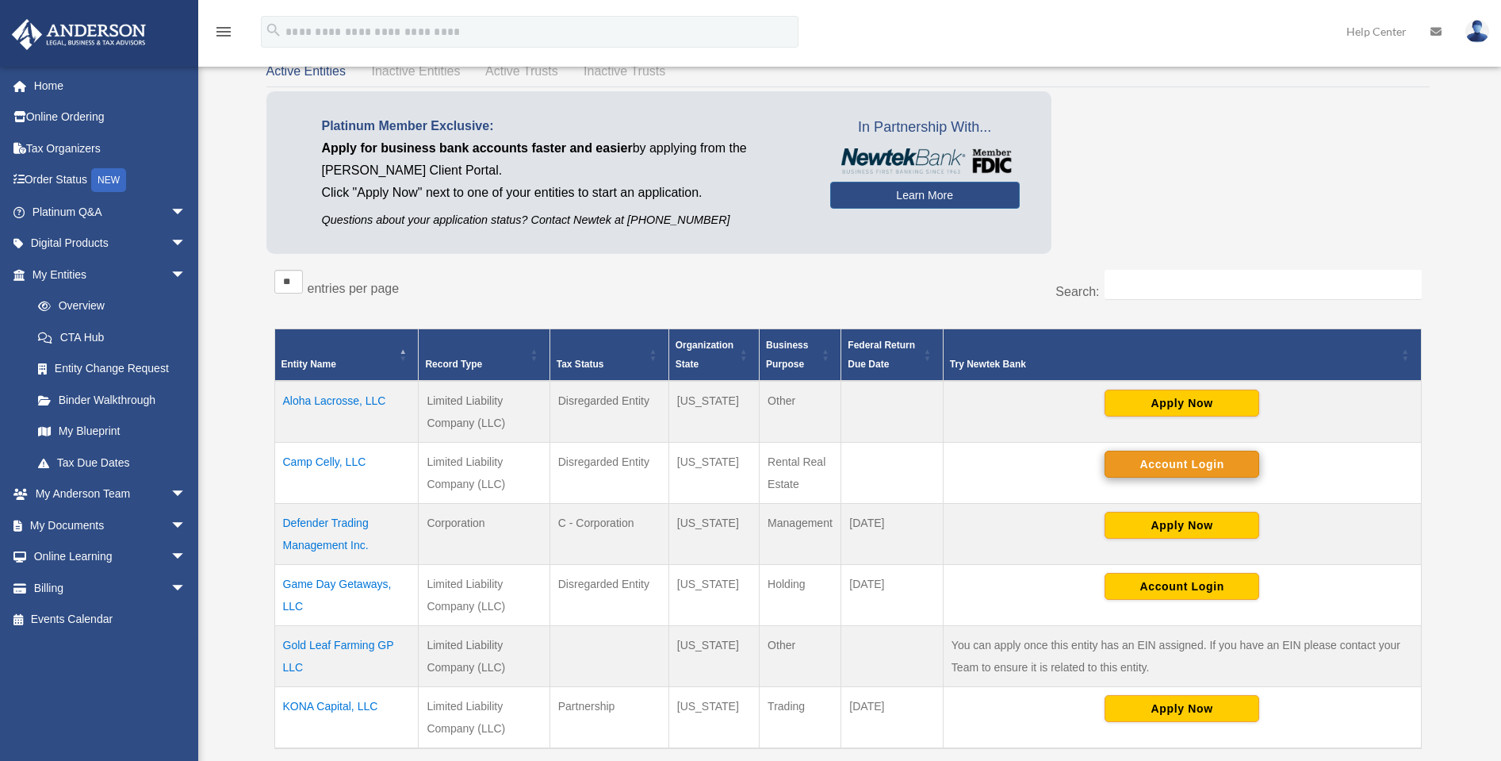
click at [1176, 461] on button "Account Login" at bounding box center [1182, 463] width 155 height 27
click at [366, 580] on td "Game Day Getaways, LLC" at bounding box center [346, 594] width 144 height 61
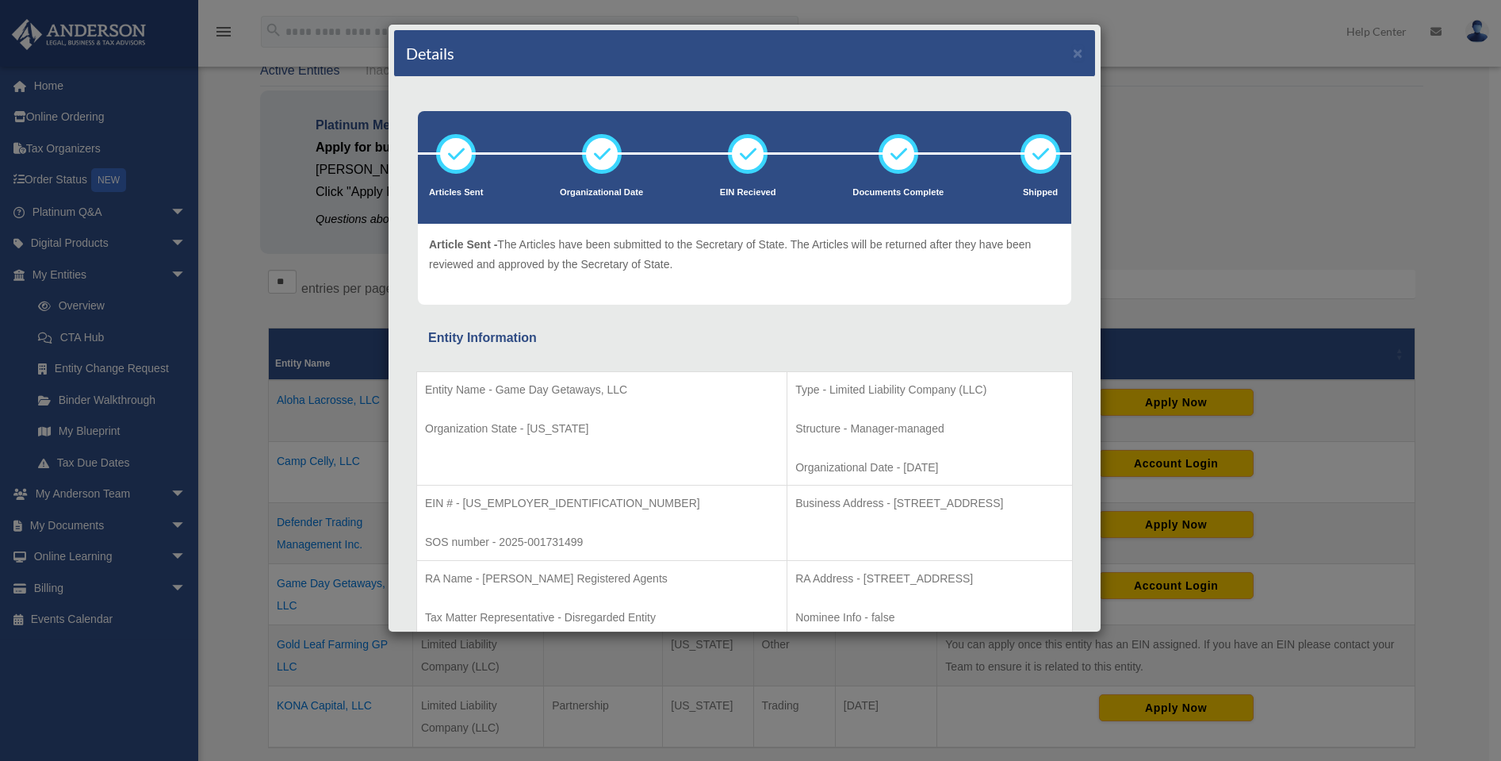
scroll to position [3, 0]
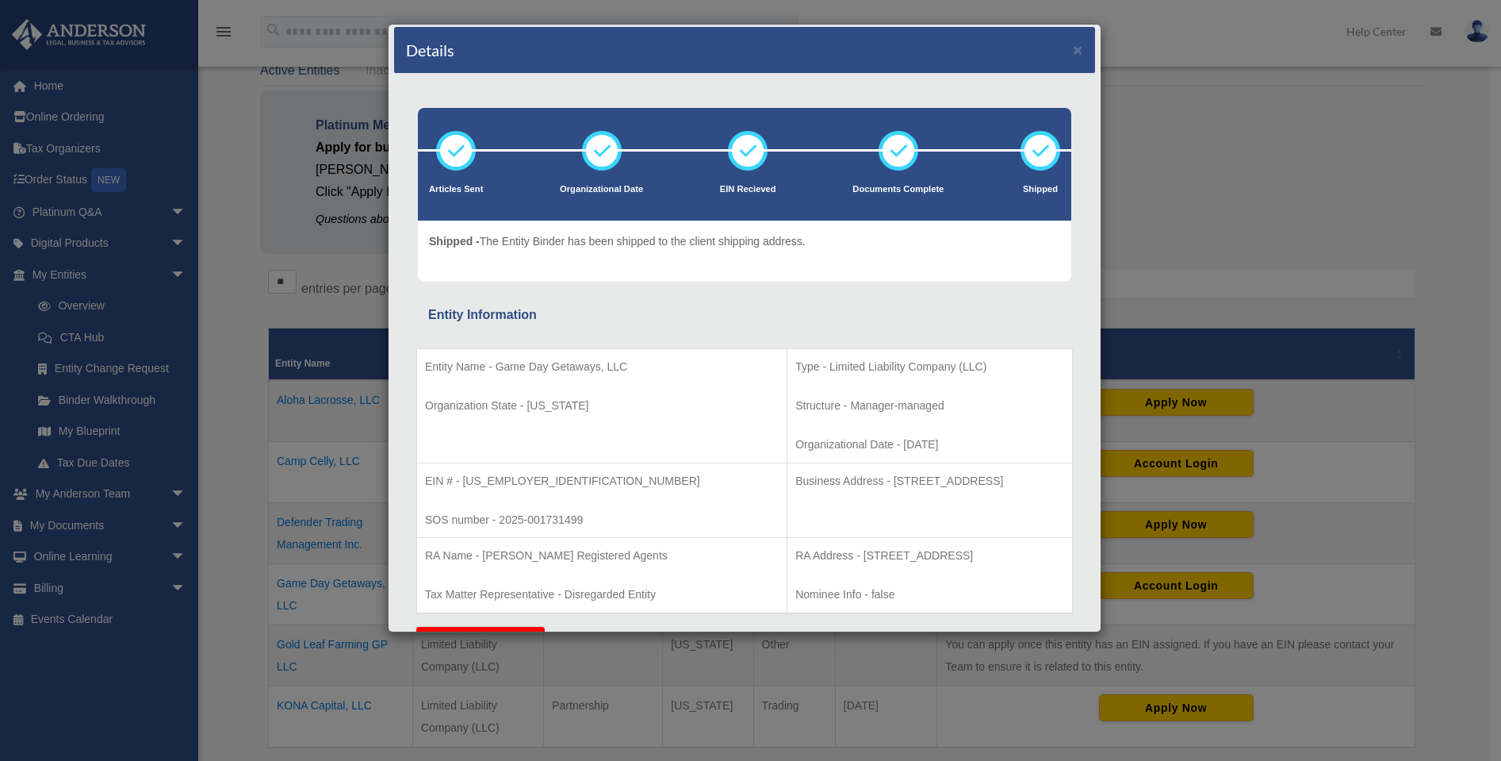
drag, startPoint x: 1067, startPoint y: 50, endPoint x: 983, endPoint y: 410, distance: 369.7
click at [983, 410] on div "Details × Articles Sent" at bounding box center [745, 328] width 714 height 608
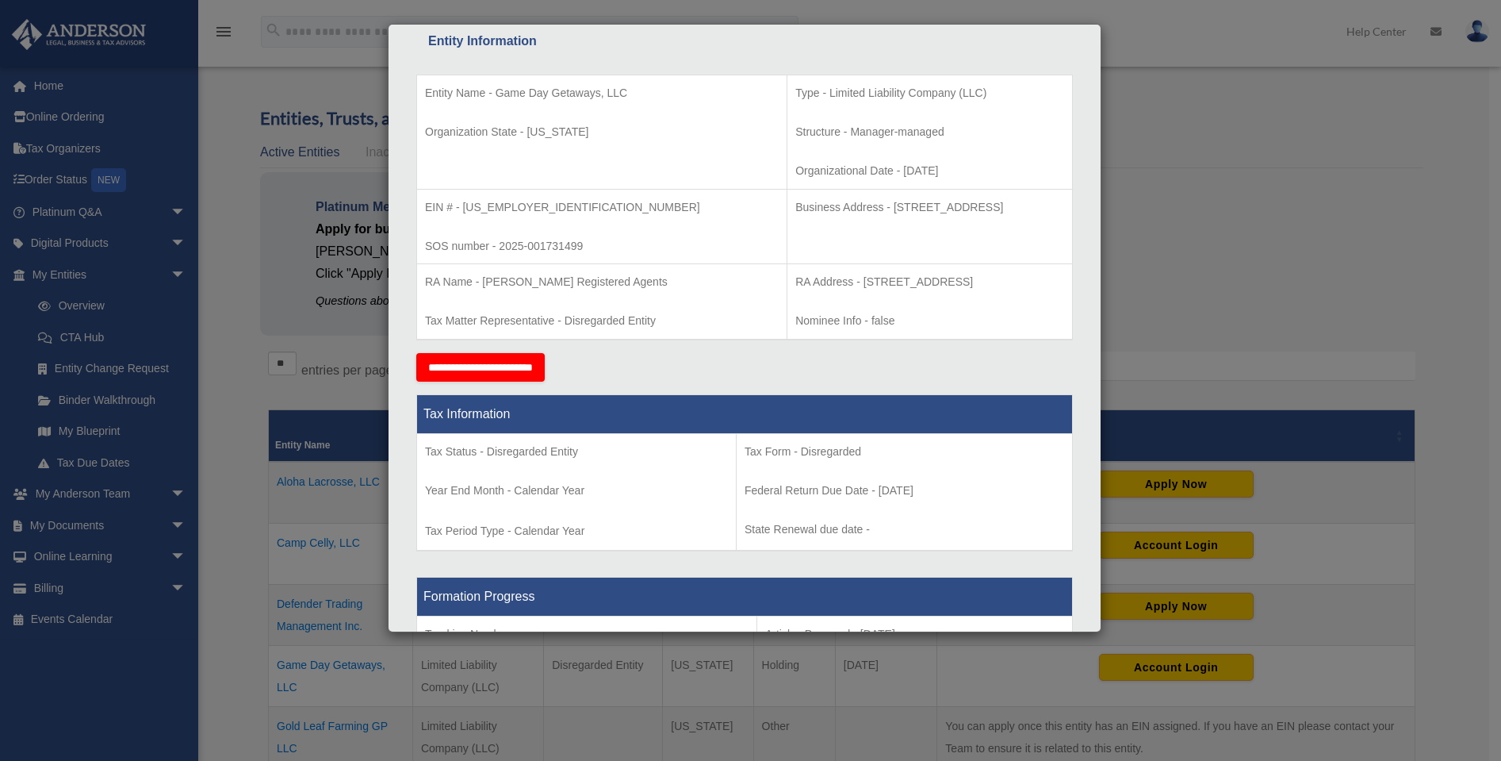
scroll to position [0, 0]
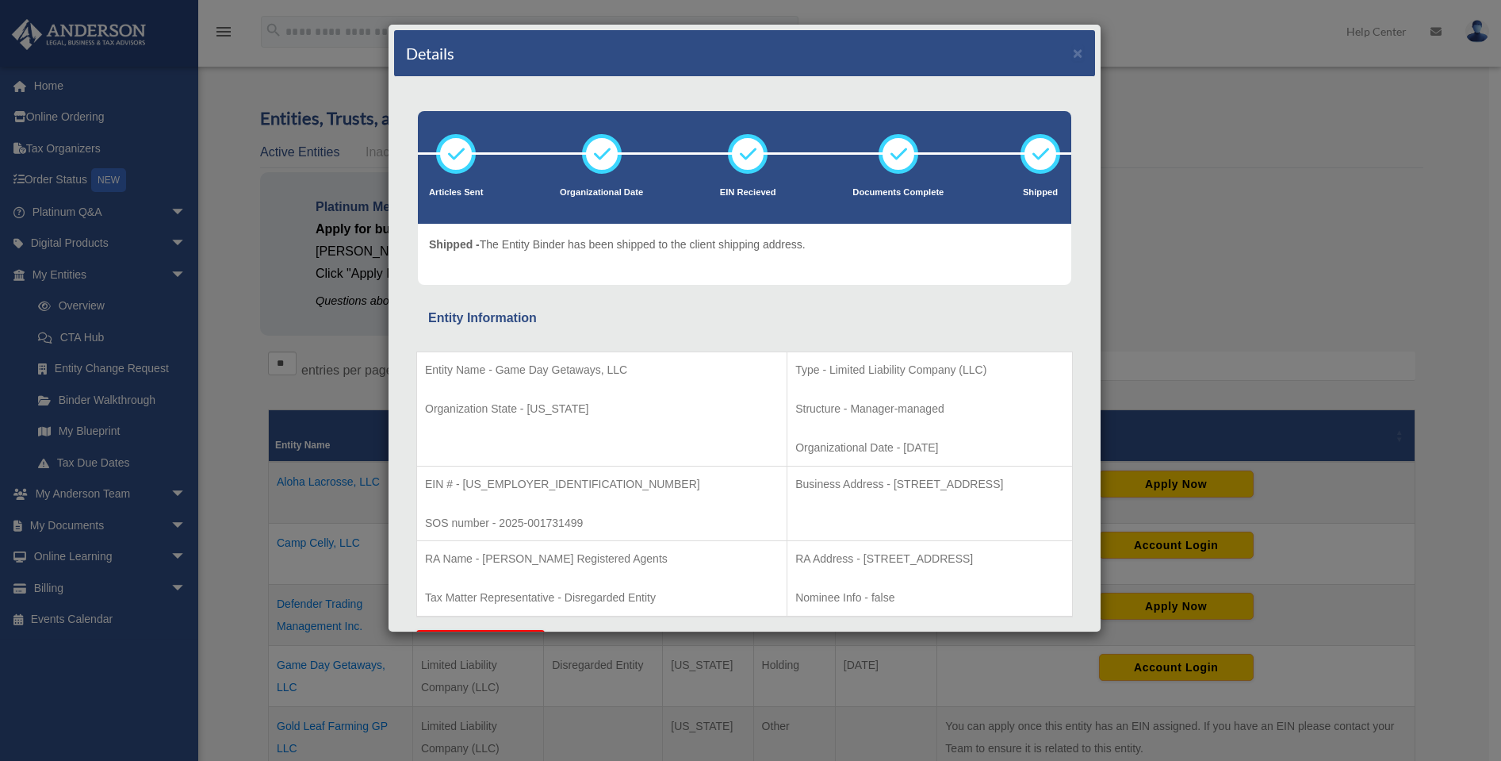
click at [1056, 4] on div "Details × Articles Sent Organizational Date" at bounding box center [750, 380] width 1501 height 761
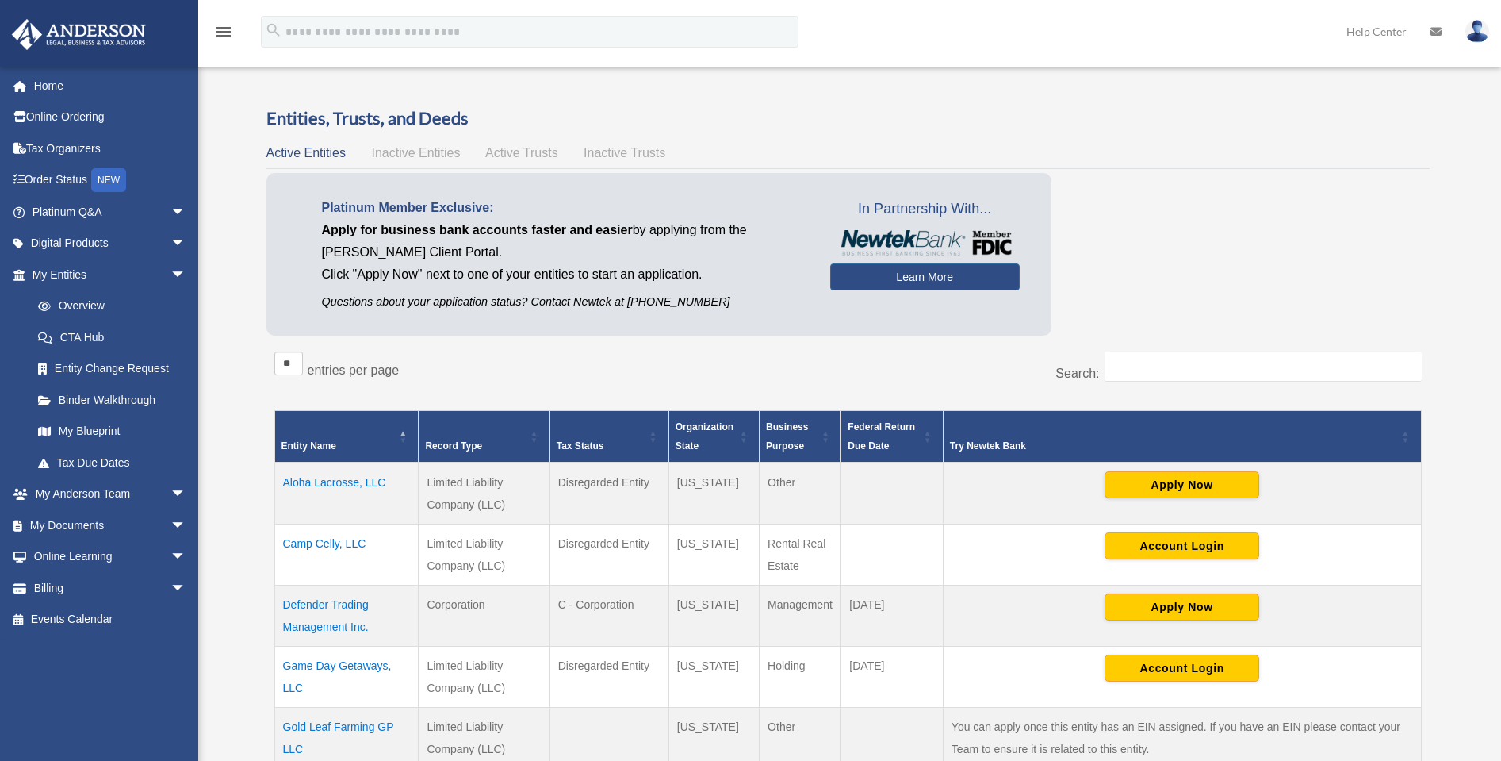
click at [312, 537] on td "Camp Celly, LLC" at bounding box center [346, 553] width 144 height 61
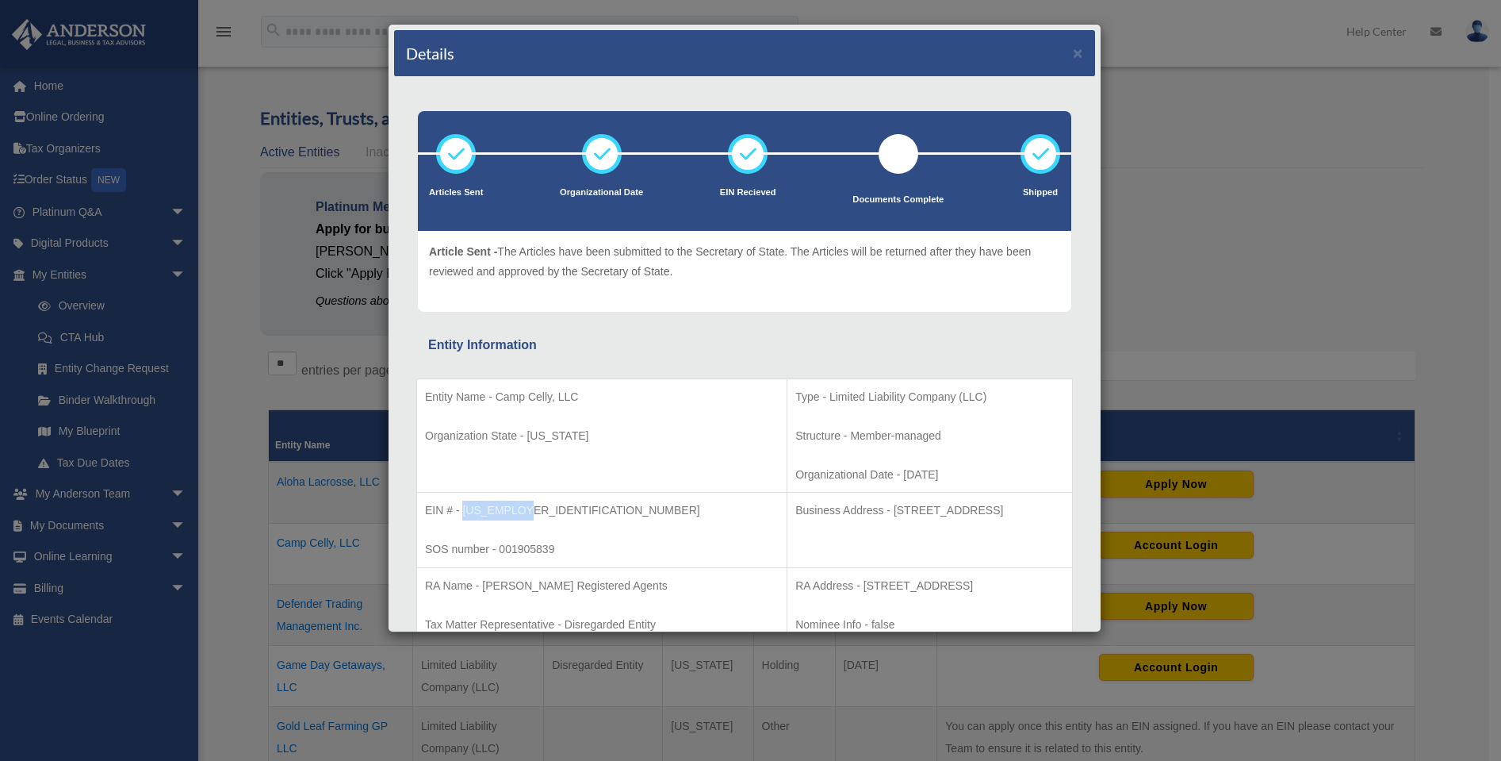
drag, startPoint x: 524, startPoint y: 504, endPoint x: 465, endPoint y: 510, distance: 59.8
click at [465, 510] on p "EIN # - 39-3599760" at bounding box center [602, 510] width 354 height 20
copy p "39-3599760"
click at [1073, 55] on button "×" at bounding box center [1078, 52] width 10 height 17
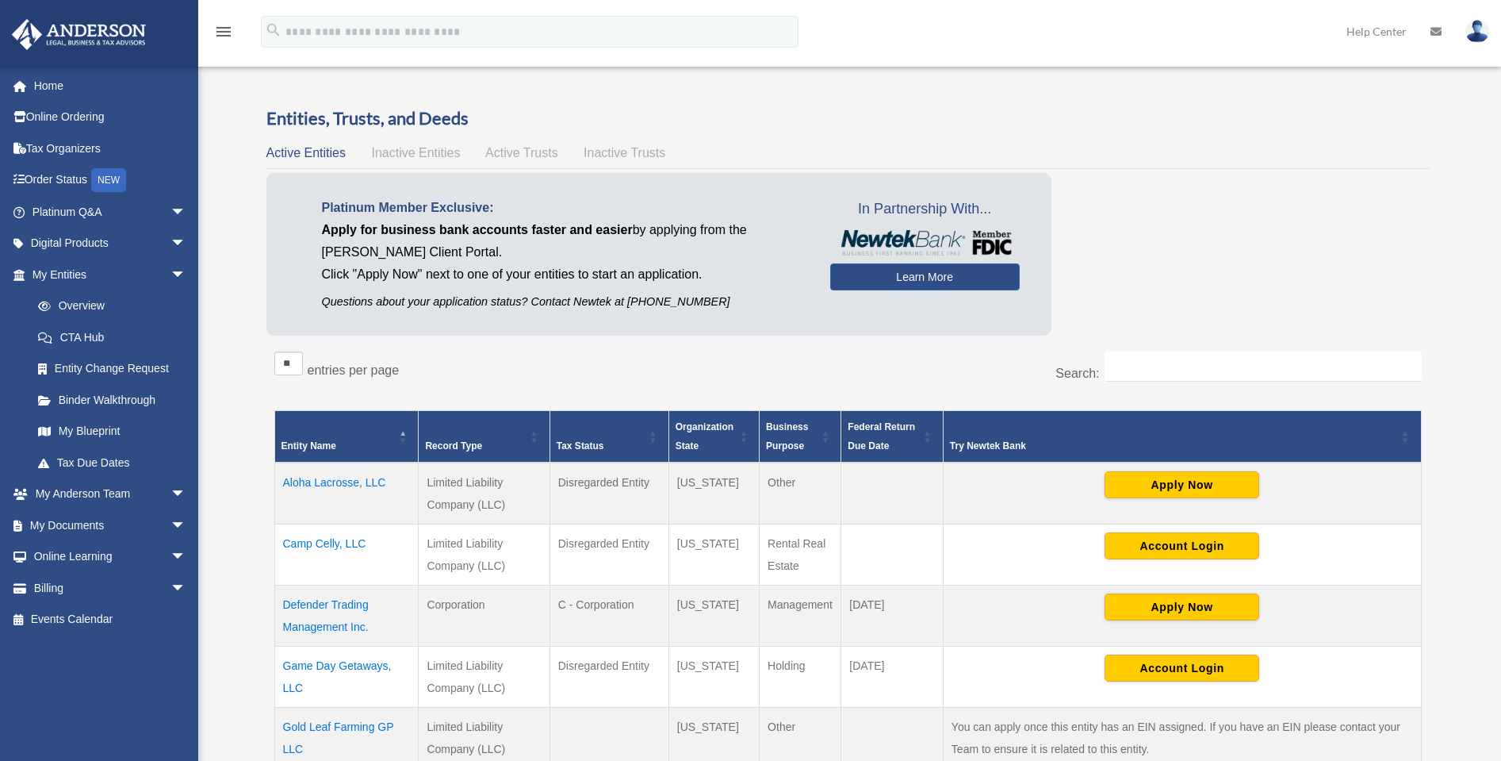
click at [305, 541] on td "Camp Celly, LLC" at bounding box center [346, 553] width 144 height 61
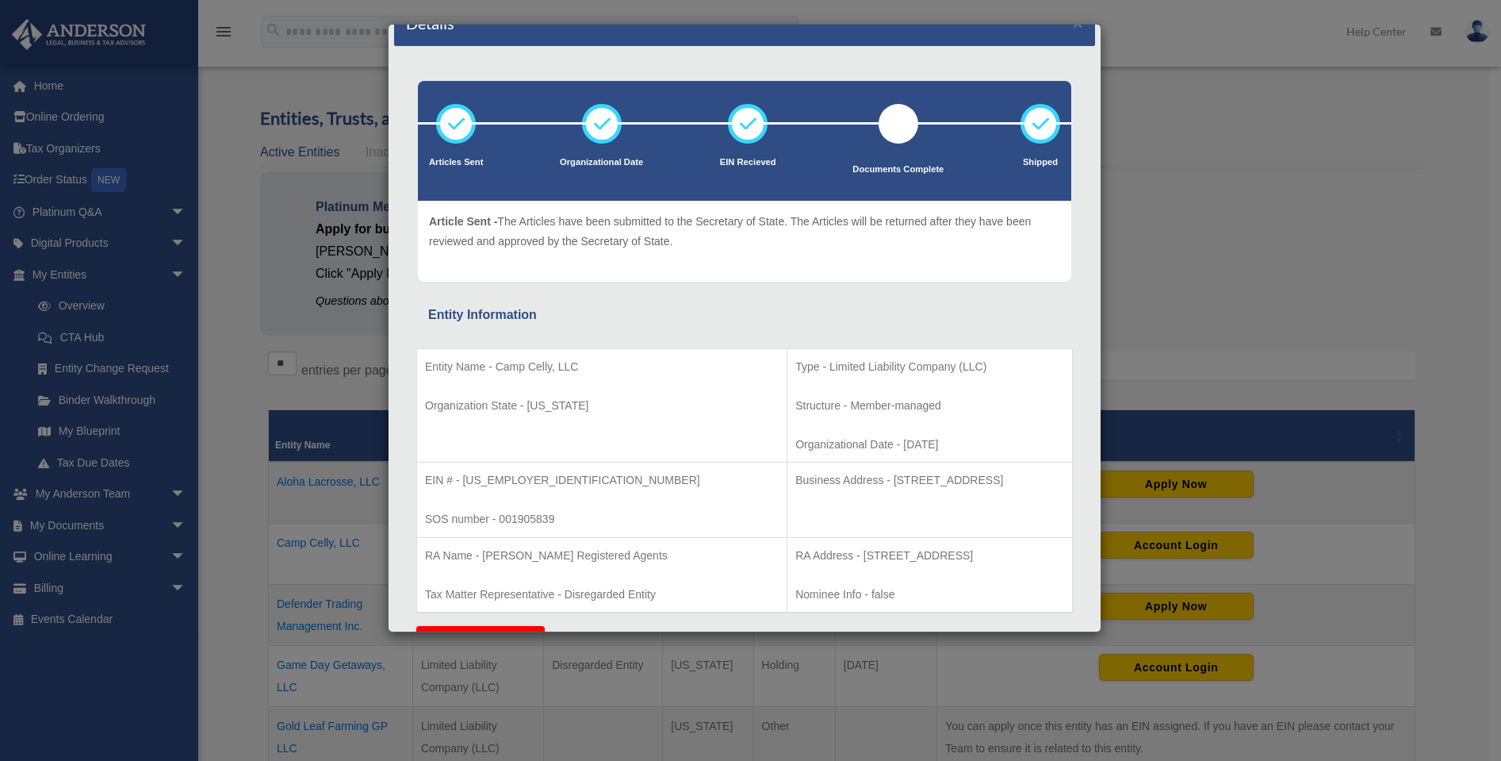
scroll to position [33, 0]
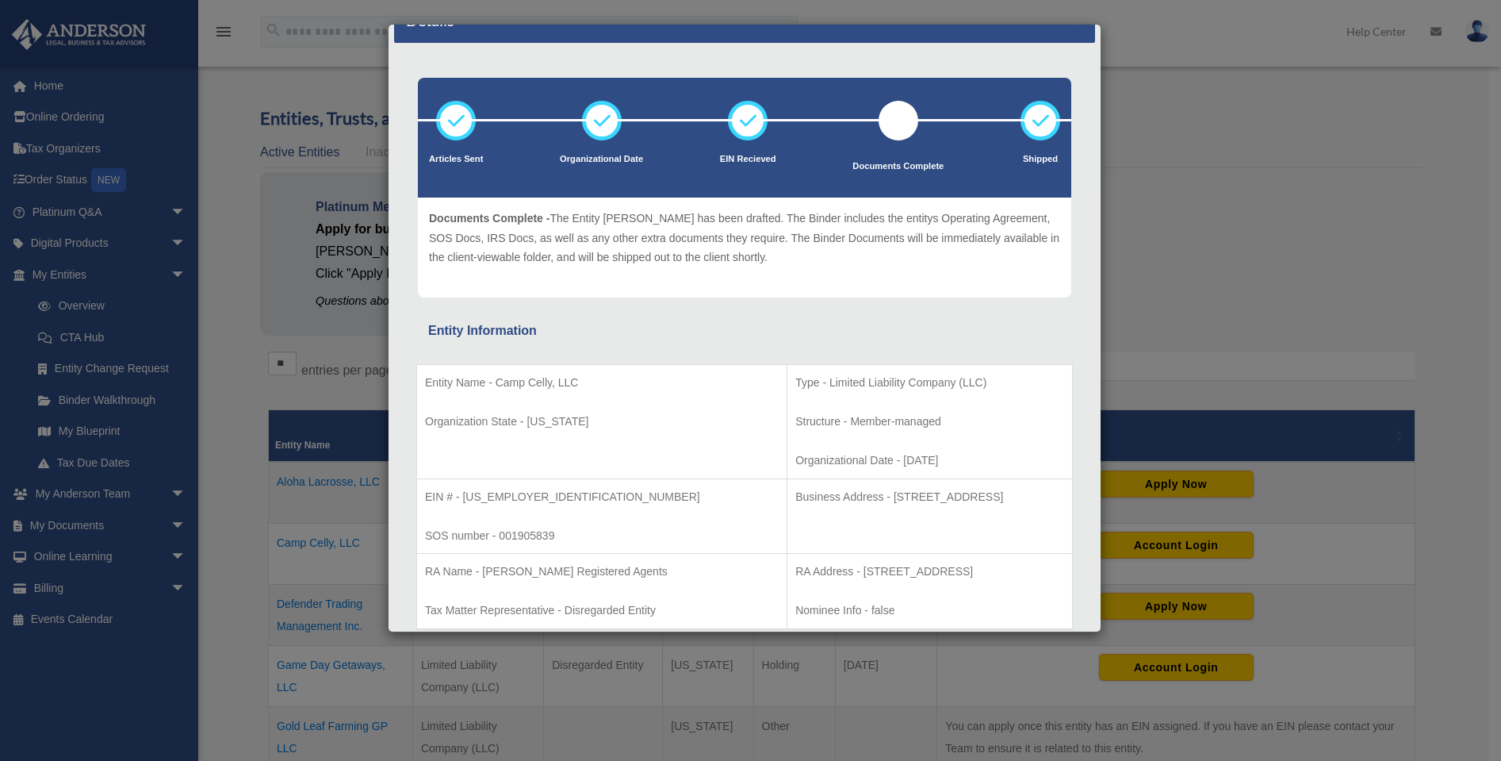
click at [1037, 30] on div "Details ×" at bounding box center [744, 20] width 701 height 47
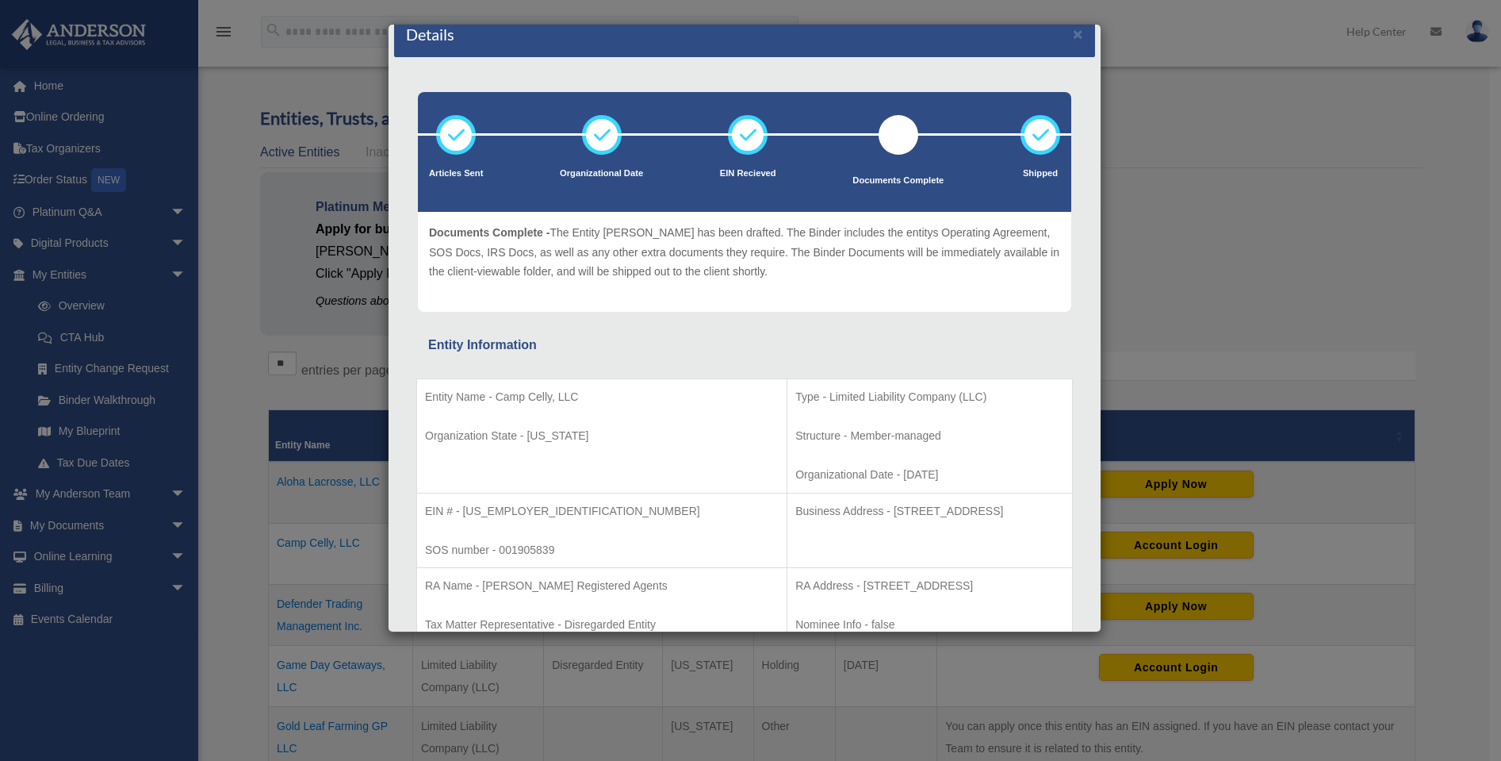
scroll to position [0, 0]
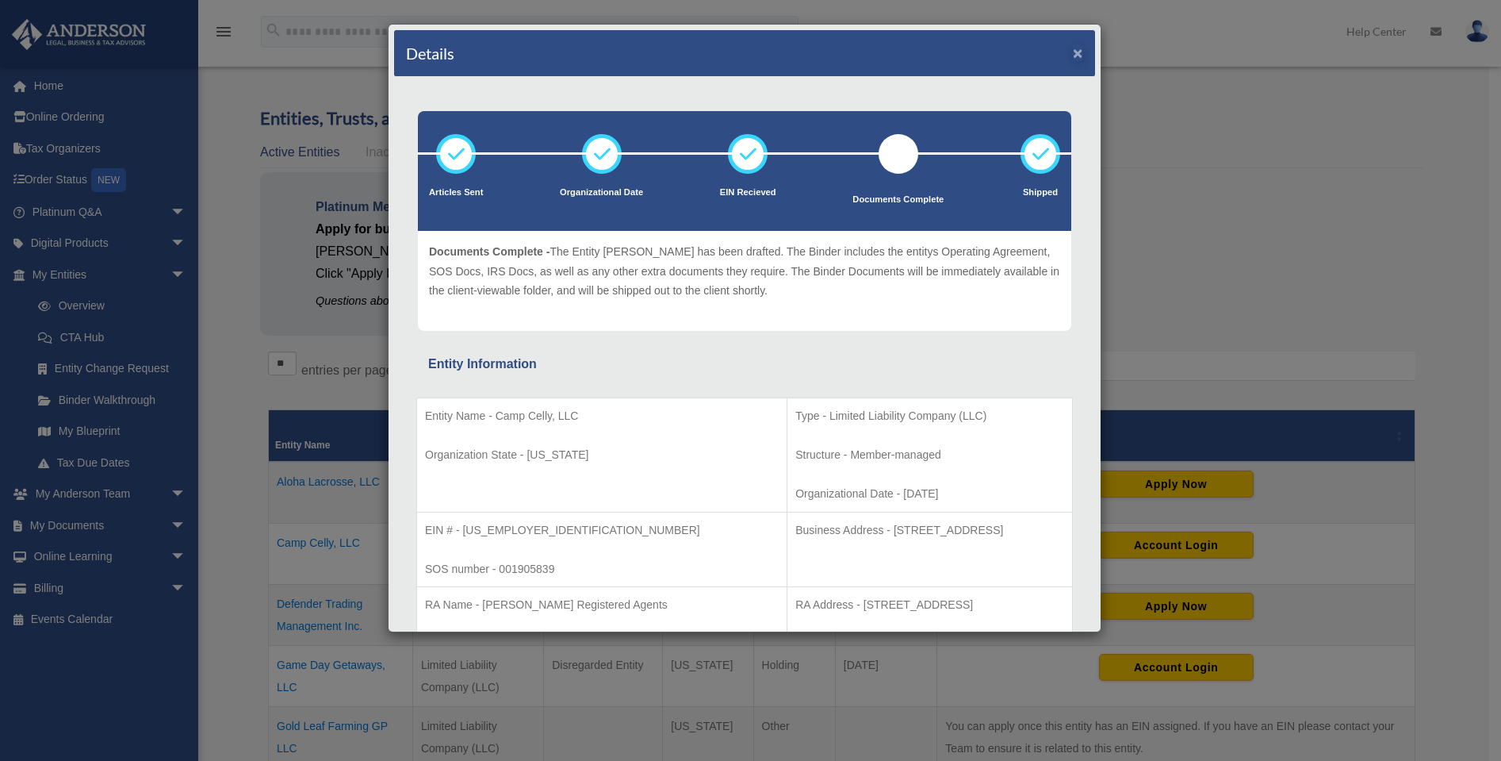
click at [1073, 55] on button "×" at bounding box center [1078, 52] width 10 height 17
